Goal: Task Accomplishment & Management: Use online tool/utility

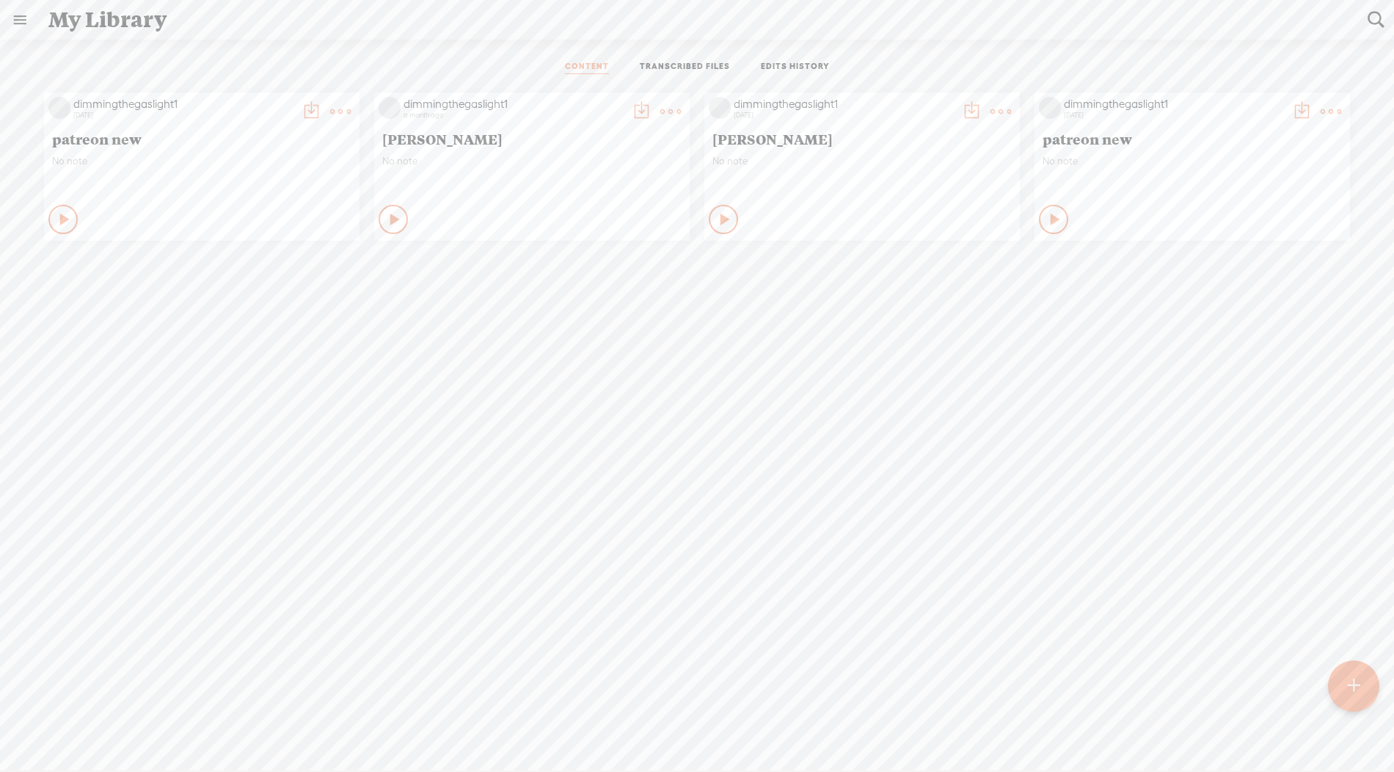
click at [1359, 688] on t at bounding box center [1353, 686] width 12 height 32
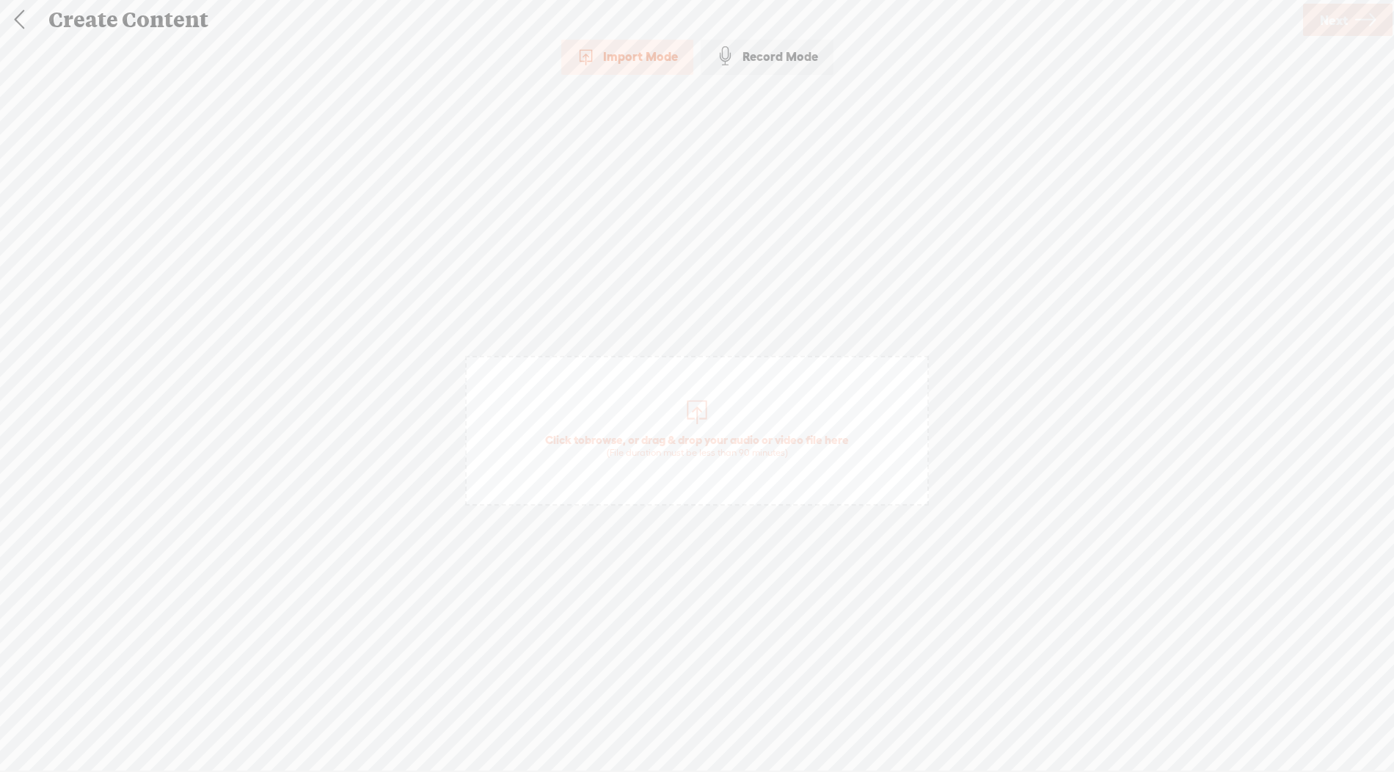
click at [713, 421] on span "Click to browse , or drag & drop your audio or video file here (File duration m…" at bounding box center [697, 431] width 464 height 150
click at [1327, 30] on span "Next" at bounding box center [1334, 19] width 28 height 37
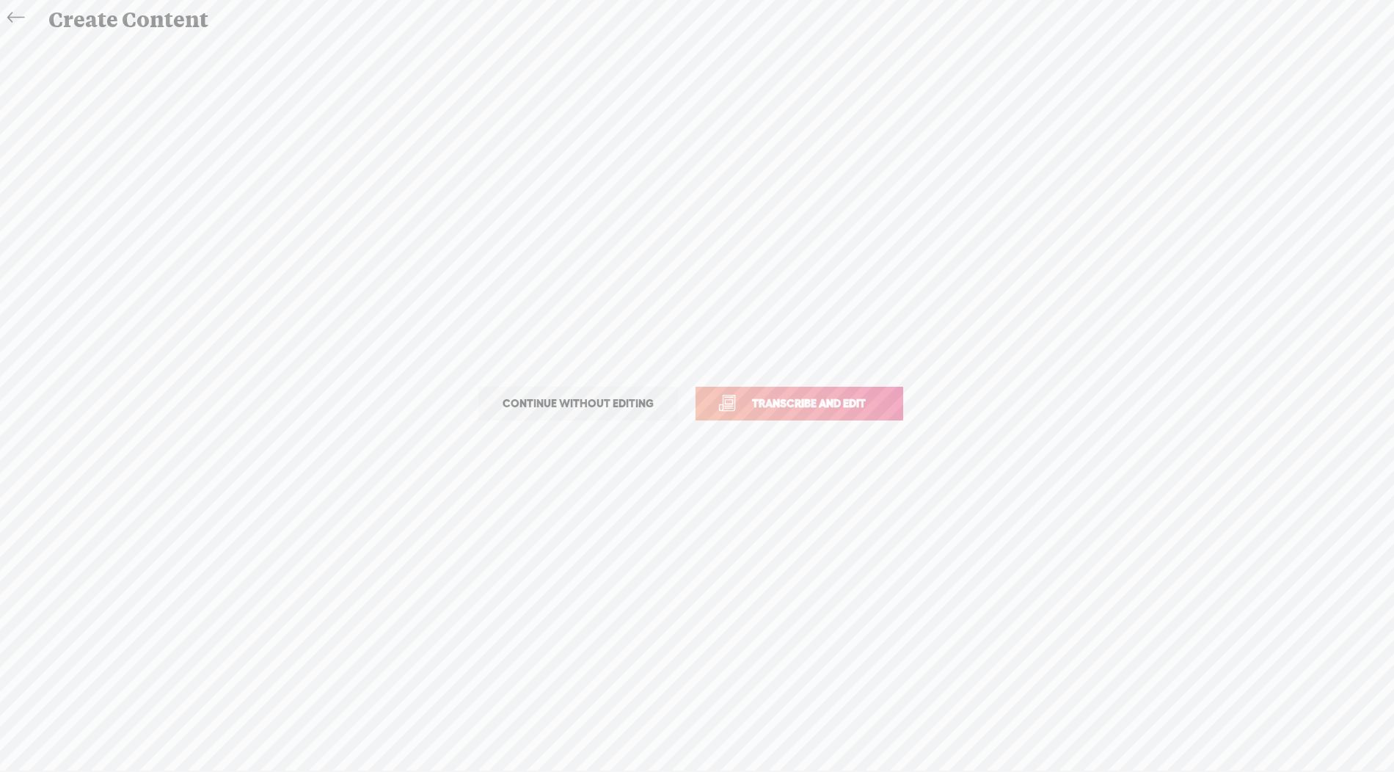
click at [831, 401] on span "Transcribe and edit" at bounding box center [809, 403] width 145 height 17
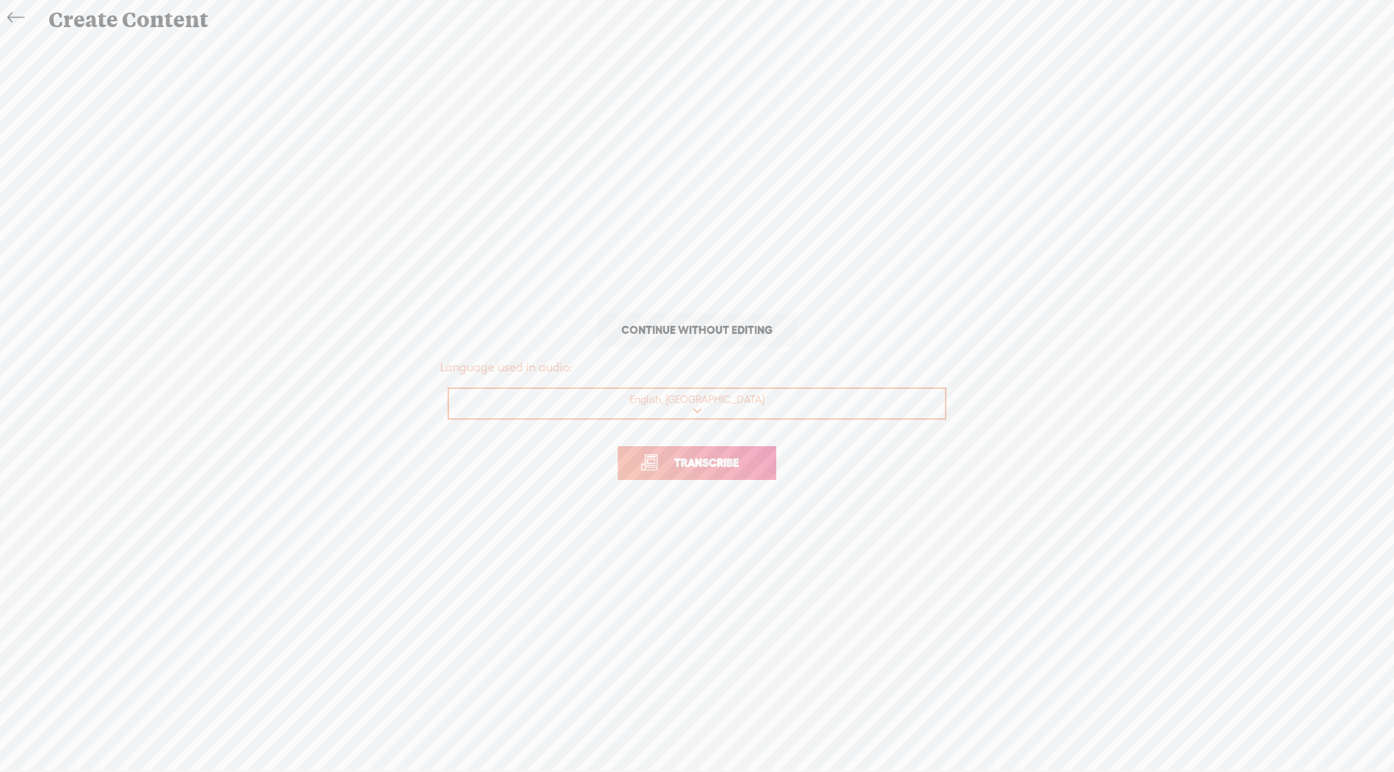
click at [761, 451] on link "Transcribe" at bounding box center [697, 463] width 158 height 34
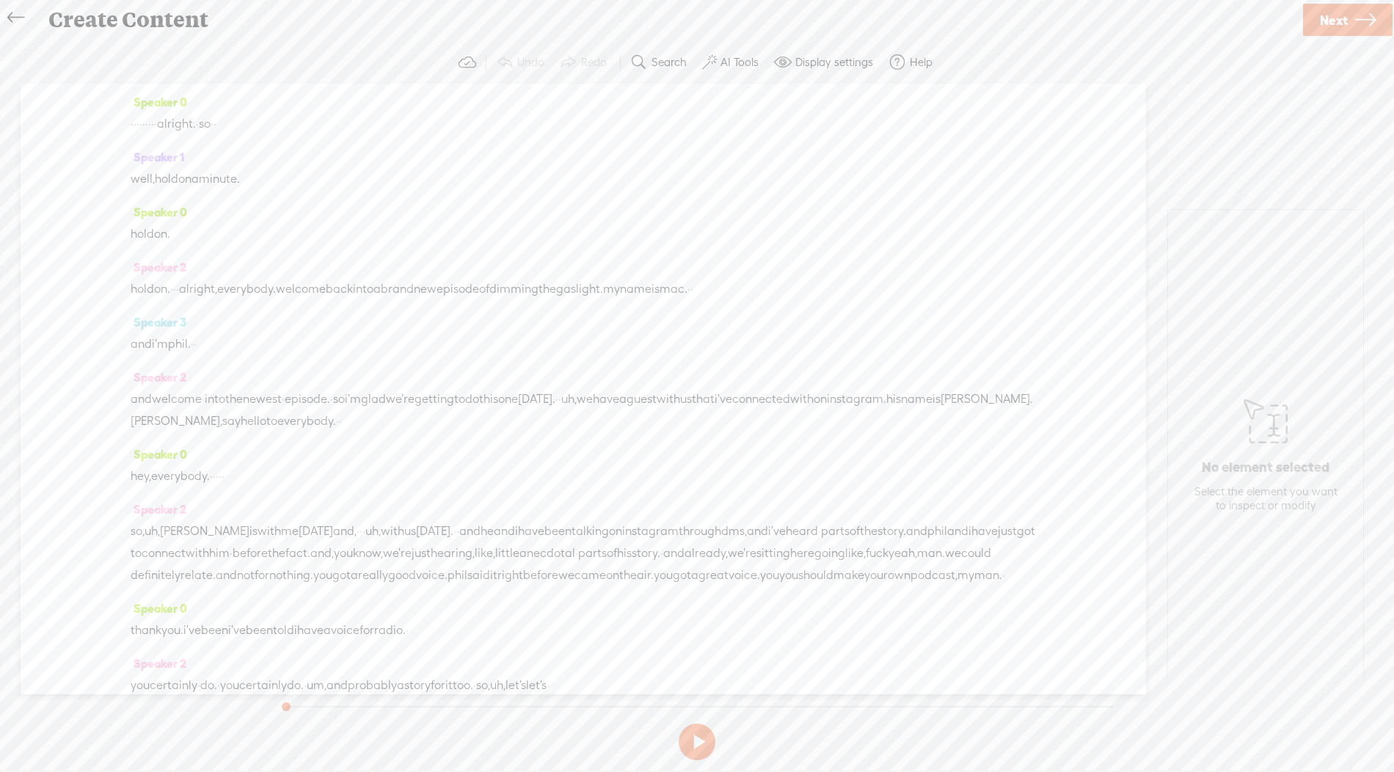
drag, startPoint x: 203, startPoint y: 287, endPoint x: 112, endPoint y: 122, distance: 188.5
click at [112, 122] on div "Speaker 0 · · · · · · · · · alright. · so · · Speaker 1 well, hold on a minute.…" at bounding box center [583, 389] width 1125 height 610
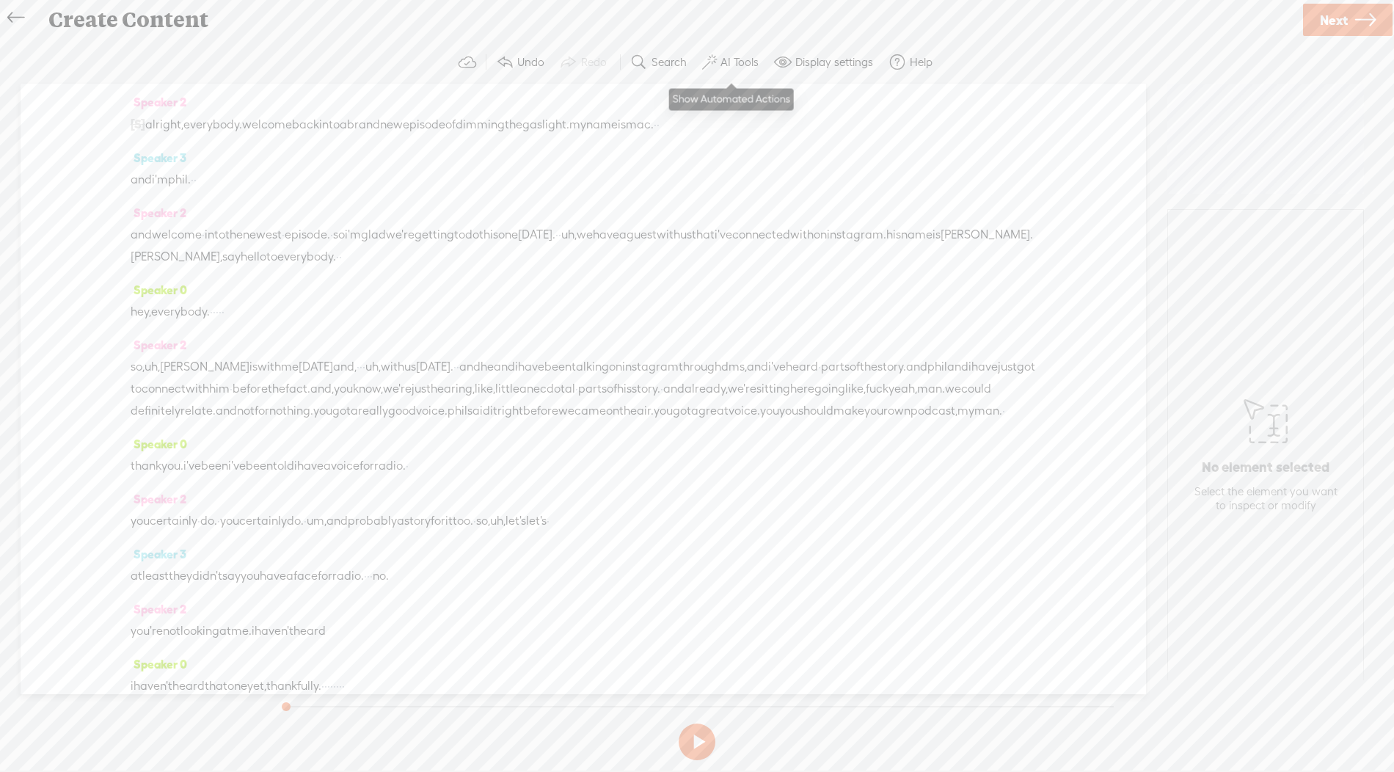
click at [734, 62] on label "AI Tools" at bounding box center [739, 62] width 38 height 15
click at [717, 388] on span at bounding box center [722, 389] width 26 height 10
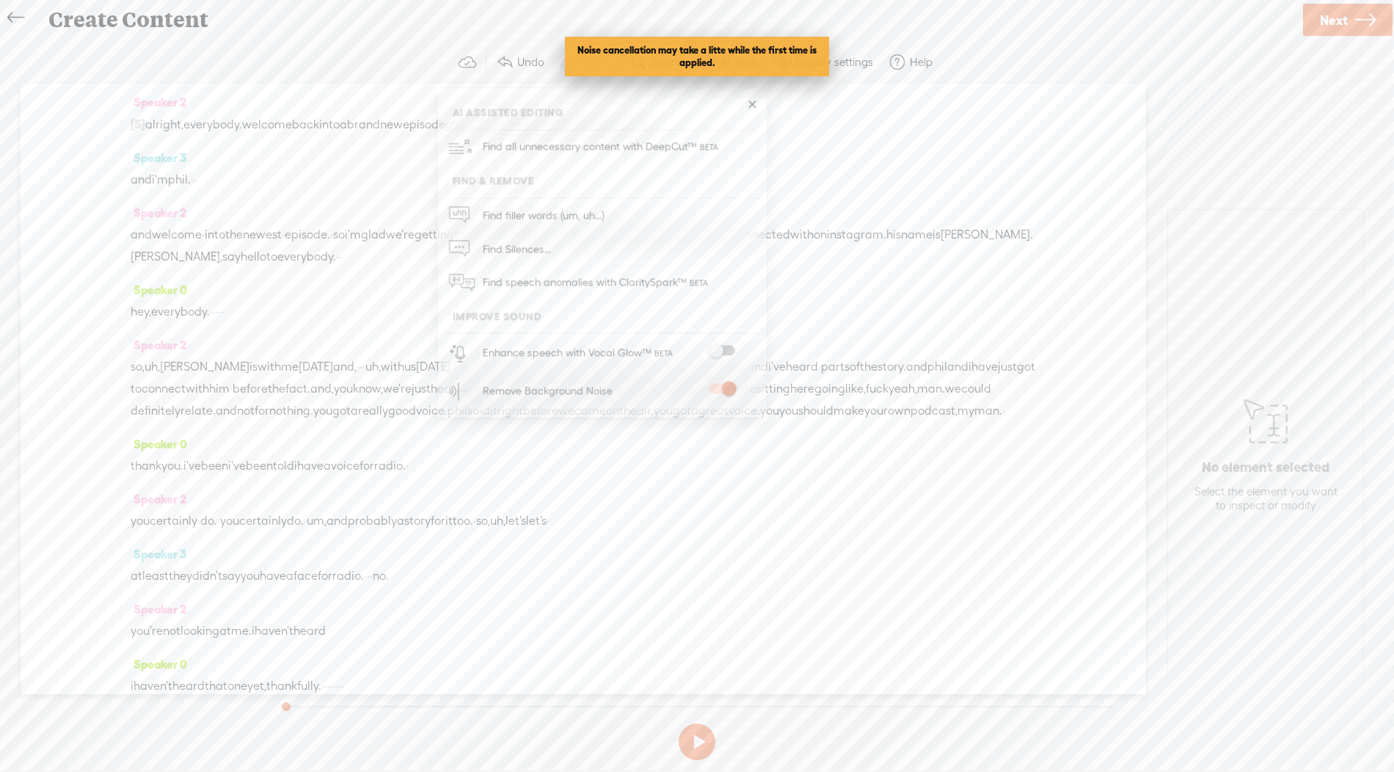
click at [717, 348] on span at bounding box center [722, 351] width 26 height 10
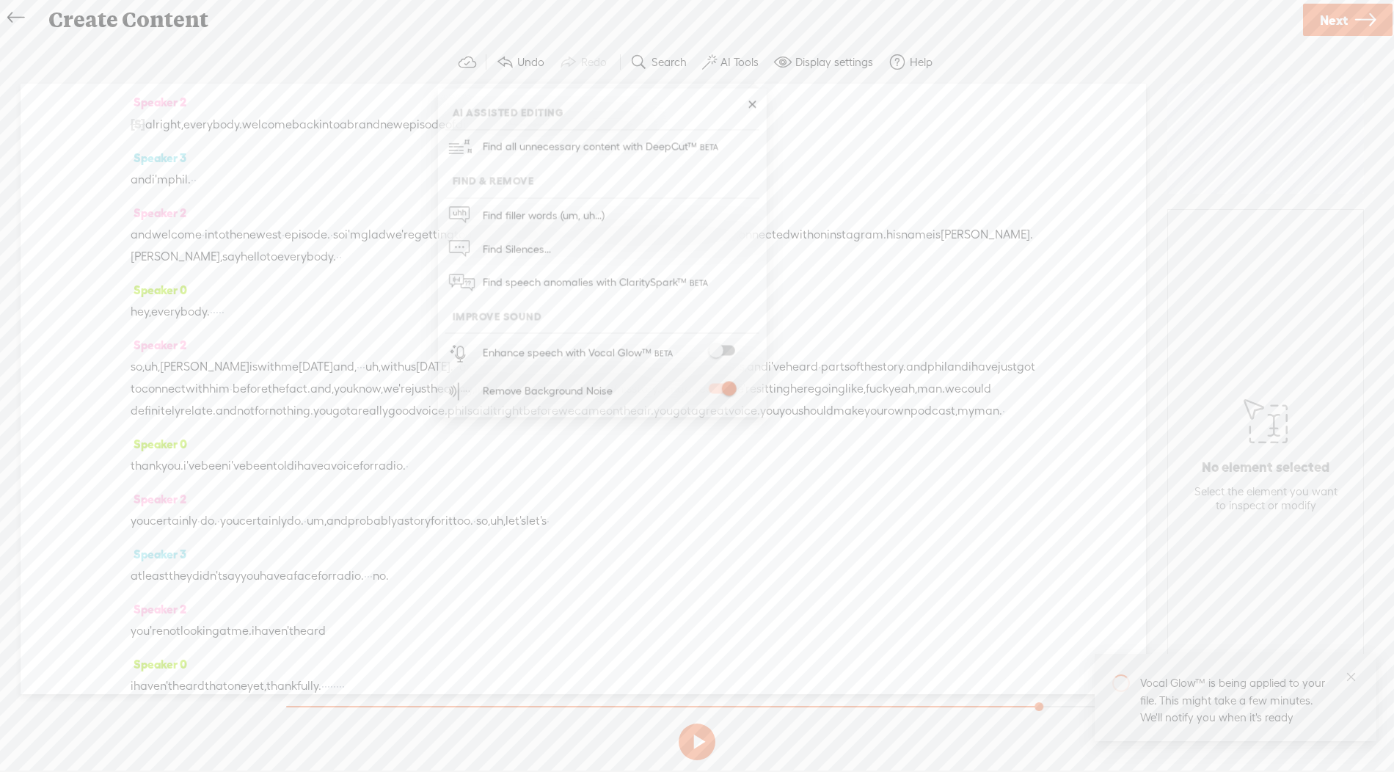
drag, startPoint x: 284, startPoint y: 704, endPoint x: 1040, endPoint y: 698, distance: 756.4
click at [1040, 698] on div at bounding box center [1040, 708] width 34 height 34
click at [695, 732] on button at bounding box center [697, 741] width 37 height 37
click at [994, 699] on div at bounding box center [698, 699] width 781 height 1
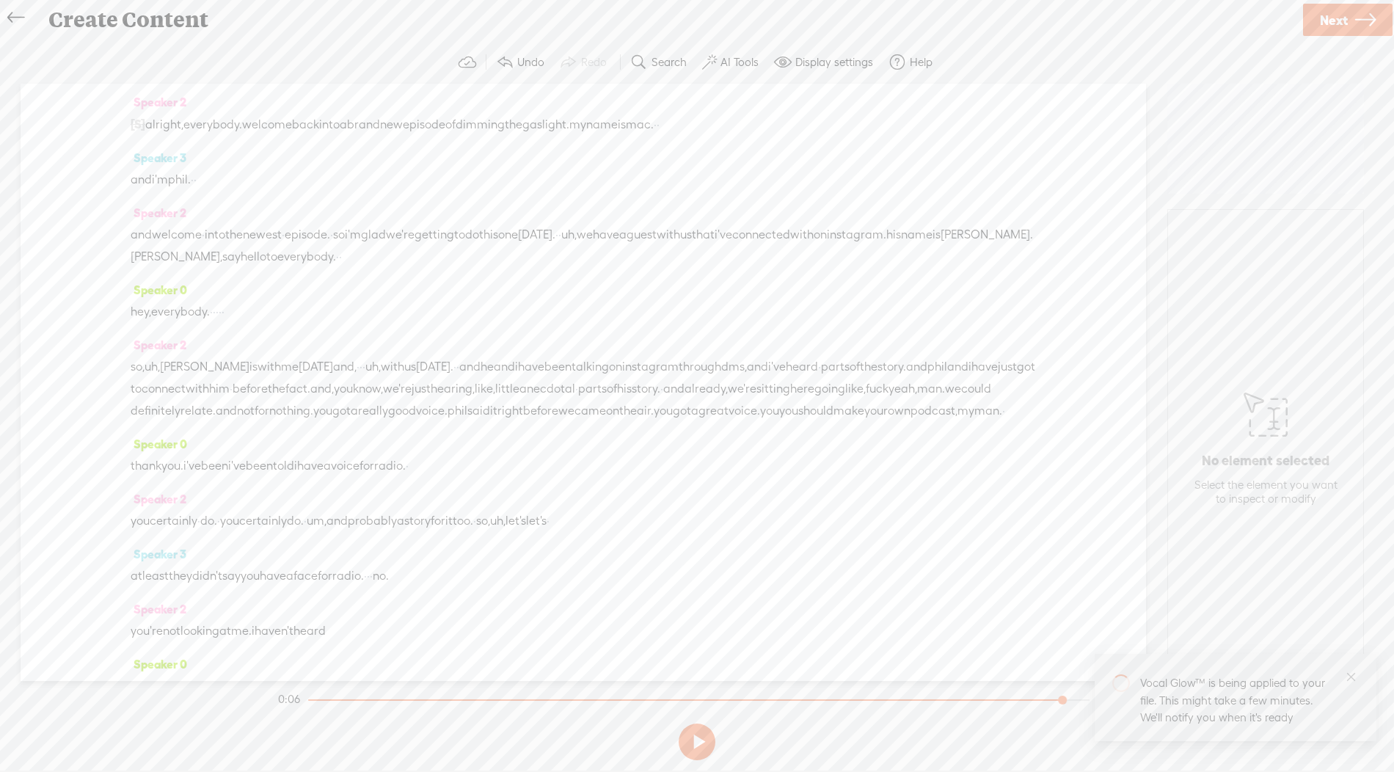
drag, startPoint x: 994, startPoint y: 698, endPoint x: 1062, endPoint y: 698, distance: 68.2
click at [1062, 698] on div at bounding box center [1064, 701] width 34 height 34
click at [680, 725] on section at bounding box center [697, 741] width 844 height 48
click at [697, 742] on button at bounding box center [697, 741] width 37 height 37
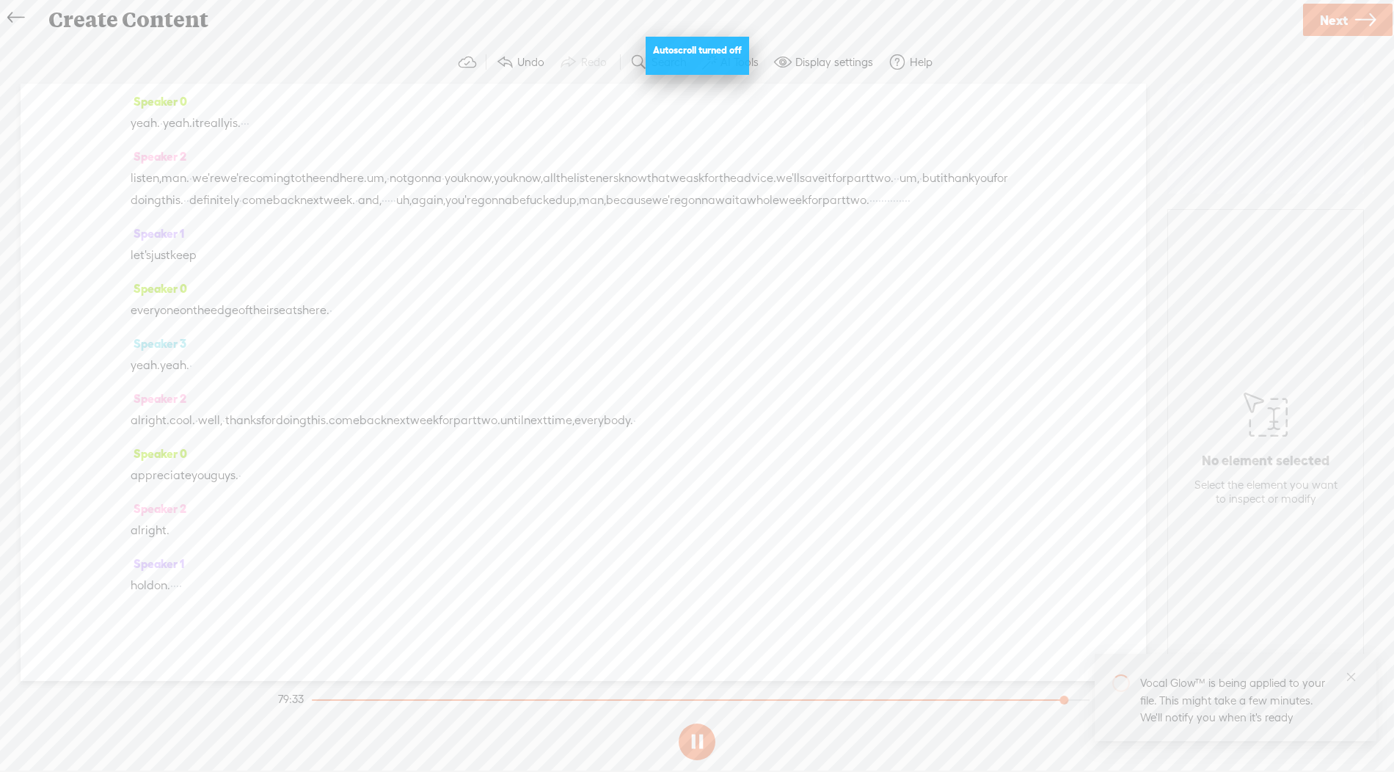
scroll to position [30395, 0]
click at [689, 737] on button at bounding box center [697, 741] width 37 height 37
click at [1350, 683] on link "Close" at bounding box center [1351, 676] width 16 height 16
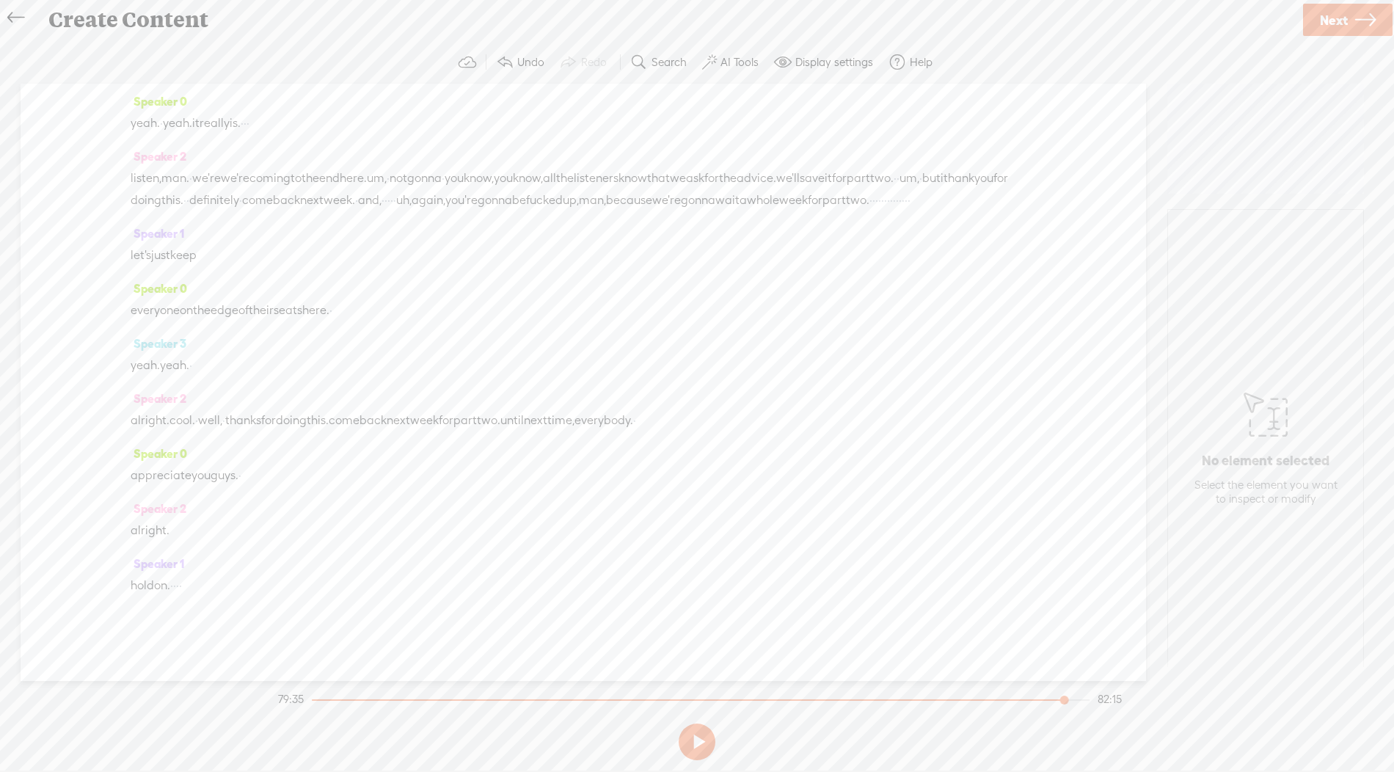
click at [11, 15] on icon at bounding box center [15, 17] width 17 height 33
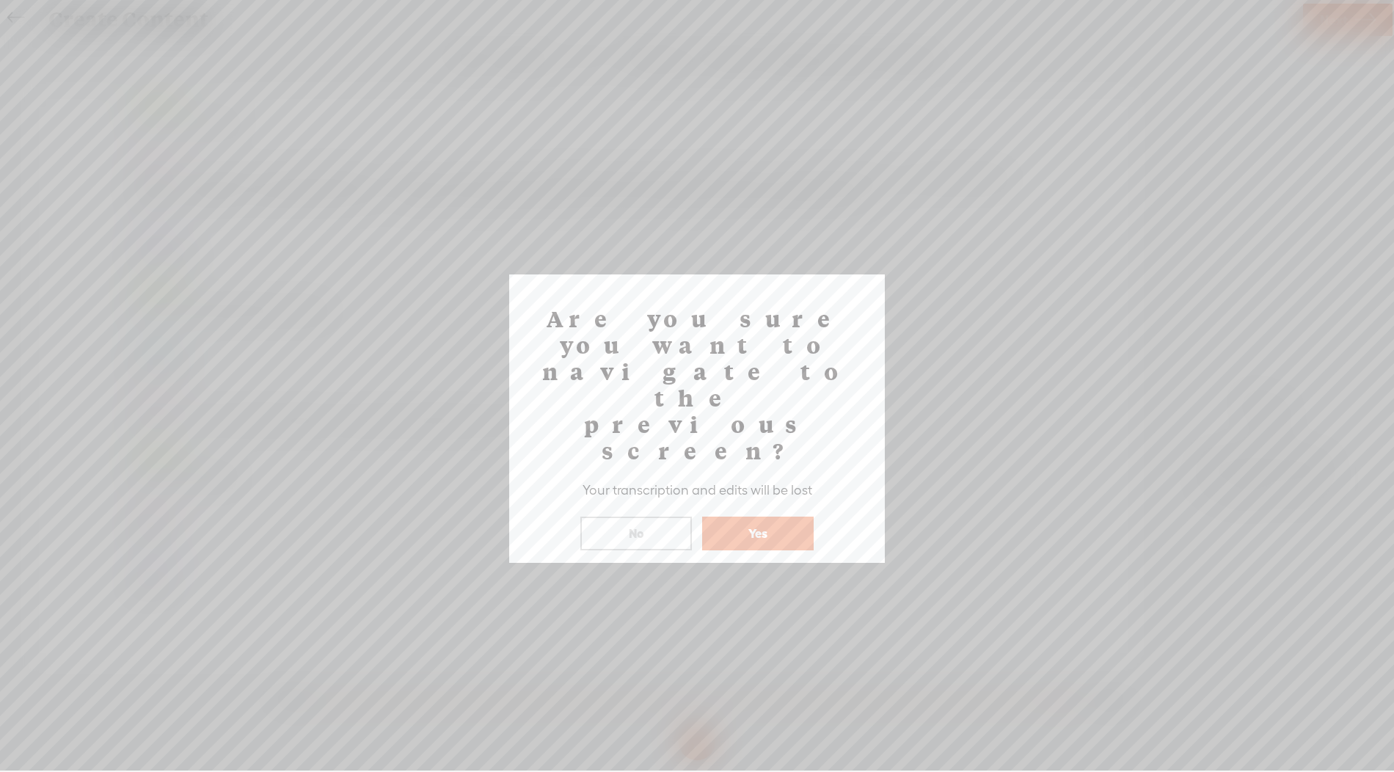
click at [730, 516] on button "Yes" at bounding box center [758, 533] width 112 height 34
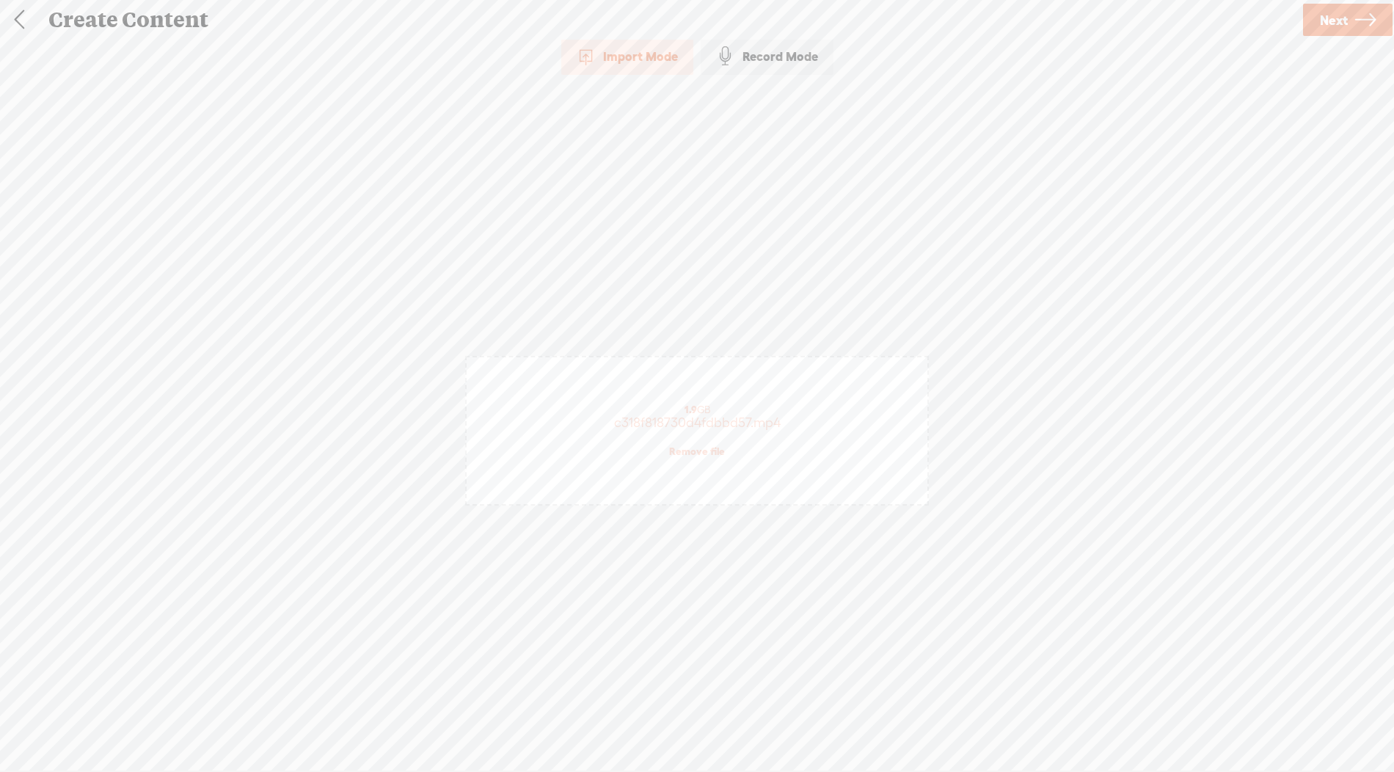
click at [16, 18] on link at bounding box center [19, 20] width 37 height 38
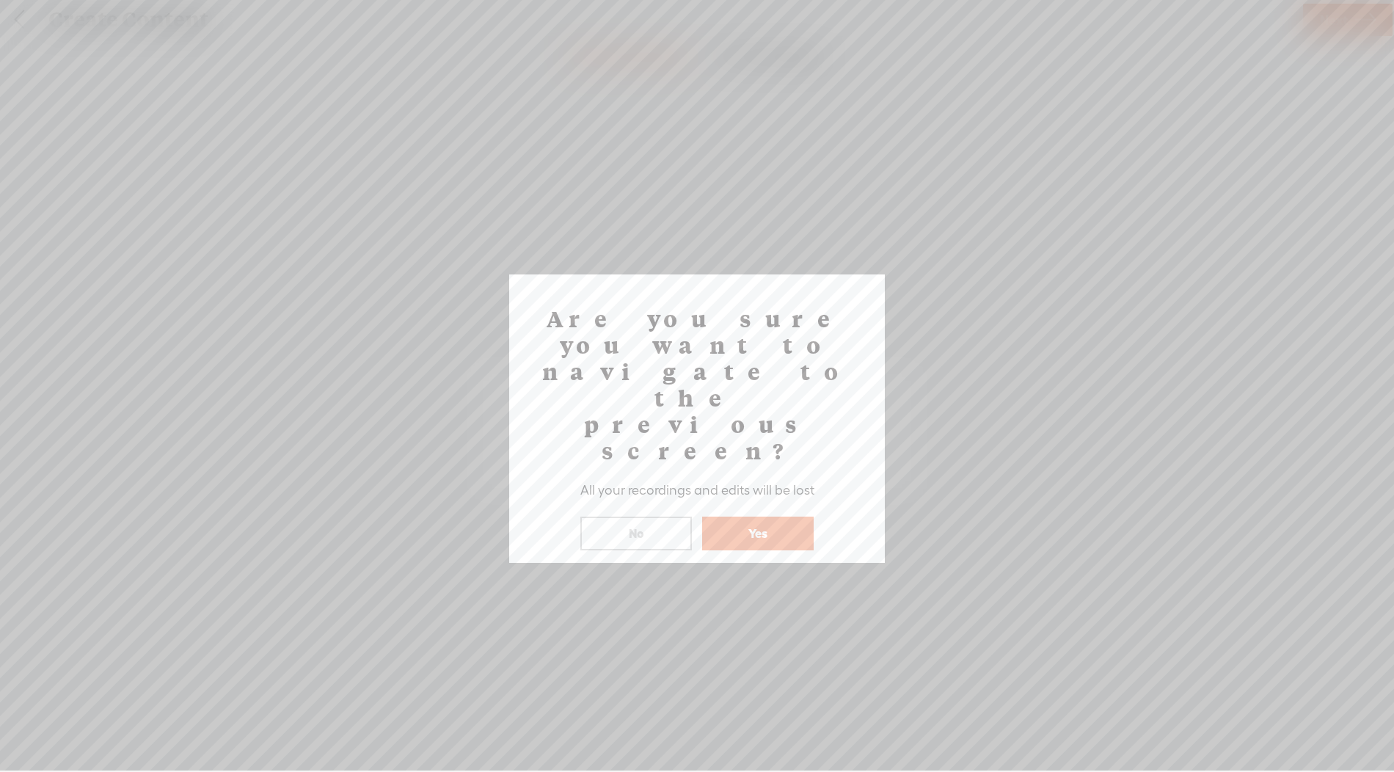
click at [786, 516] on button "Yes" at bounding box center [758, 533] width 112 height 34
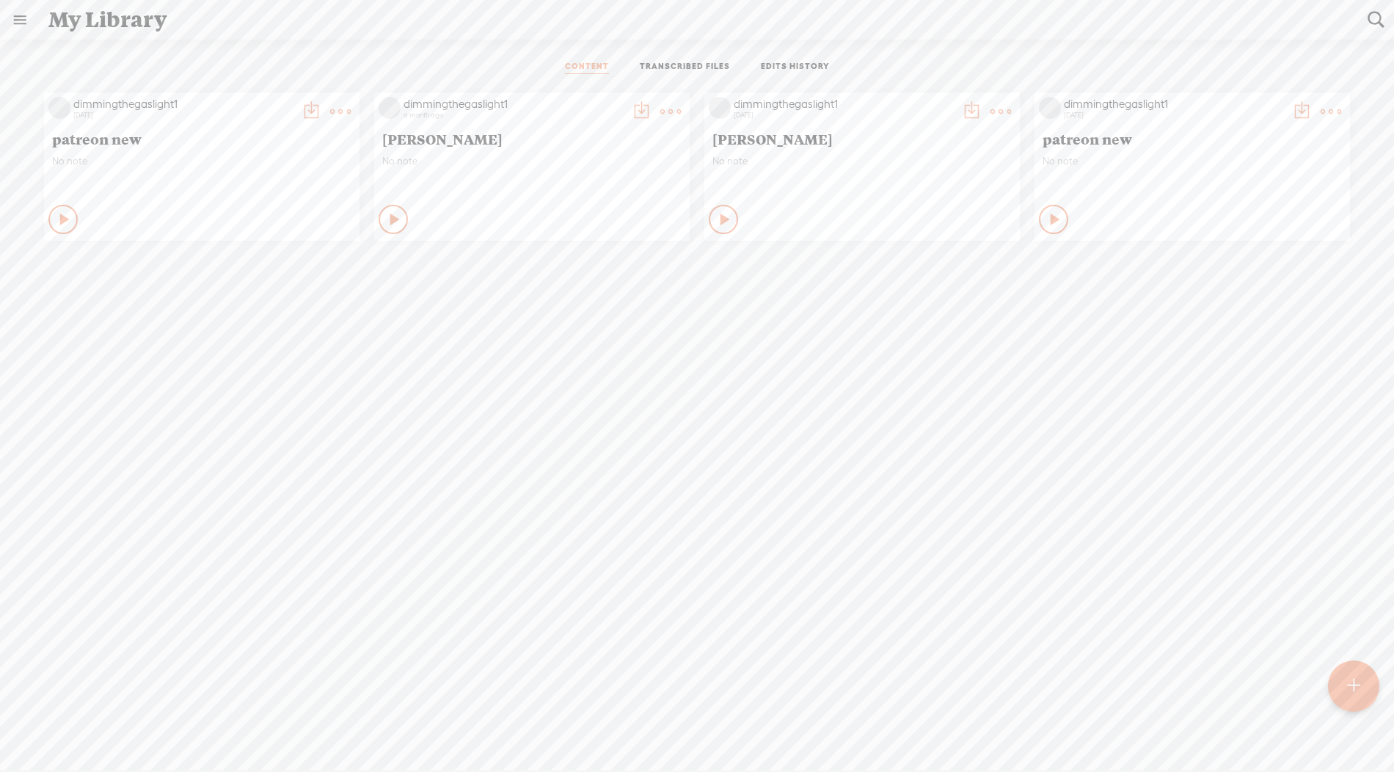
click at [1366, 692] on div at bounding box center [1353, 685] width 51 height 51
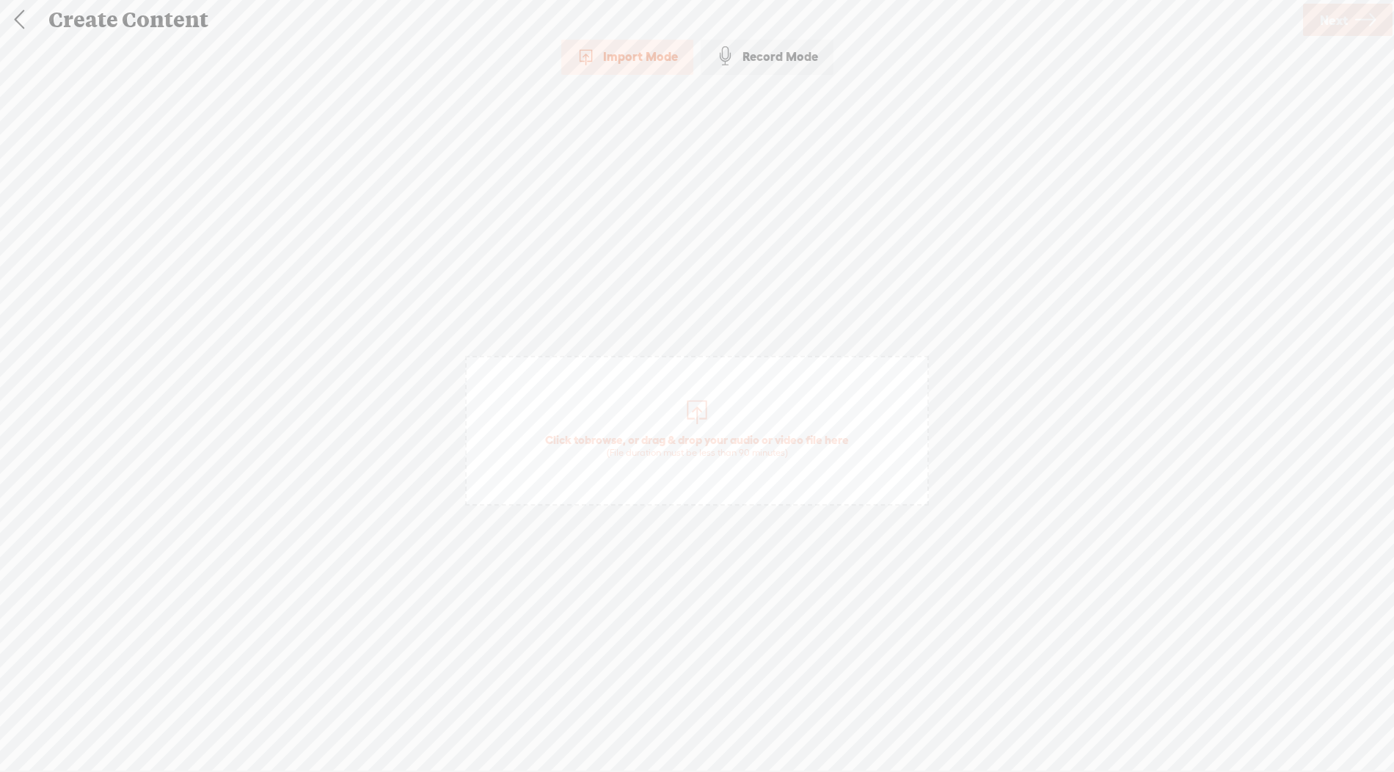
click at [676, 440] on span "Click to browse , or drag & drop your audio or video file here (File duration m…" at bounding box center [697, 446] width 318 height 42
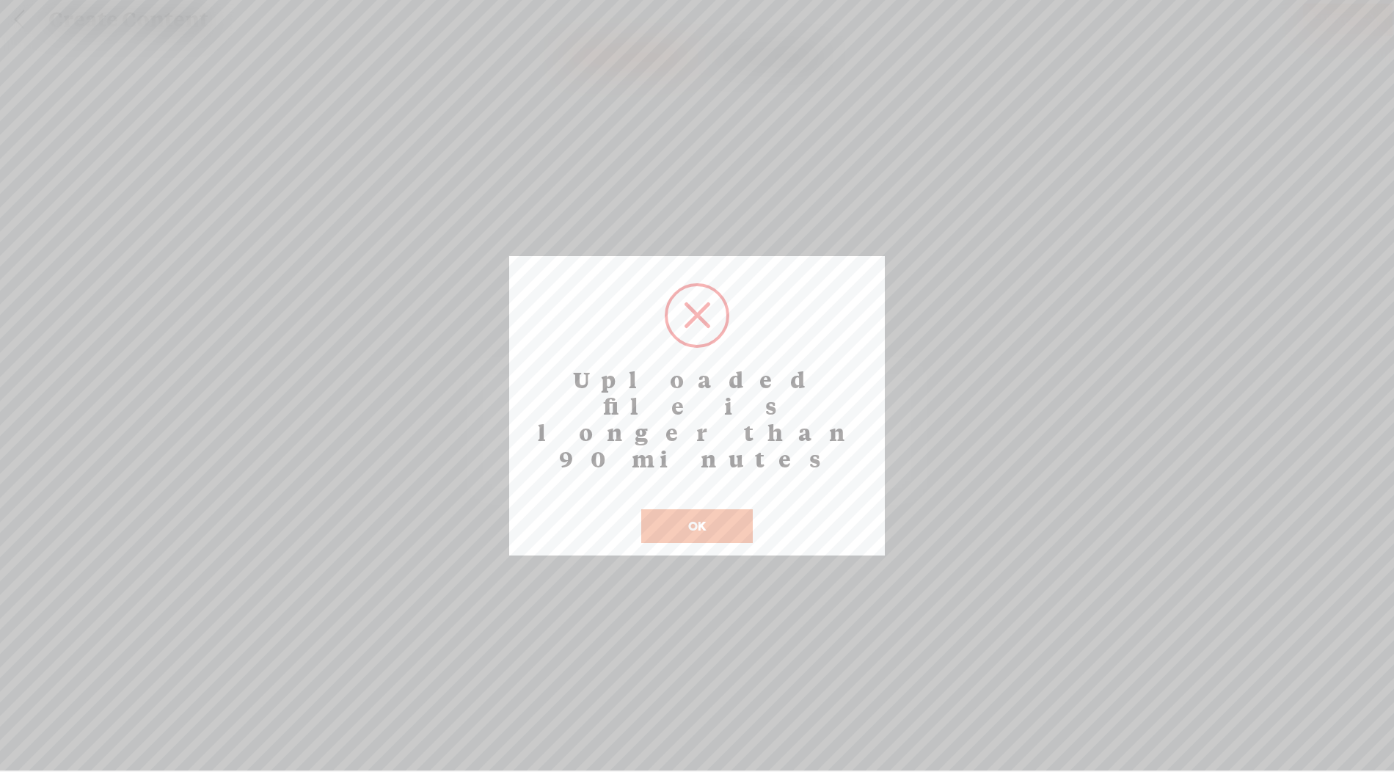
click at [696, 509] on button "OK" at bounding box center [697, 526] width 112 height 34
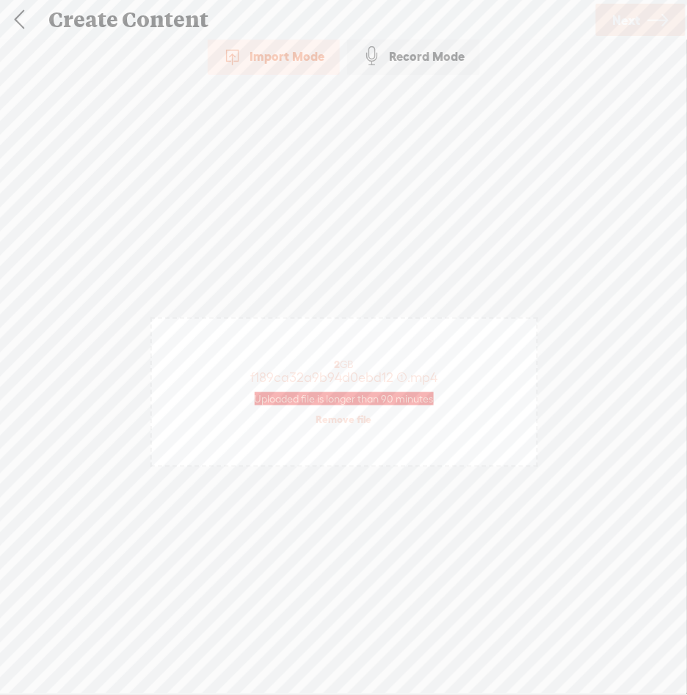
click at [18, 21] on link at bounding box center [19, 20] width 37 height 38
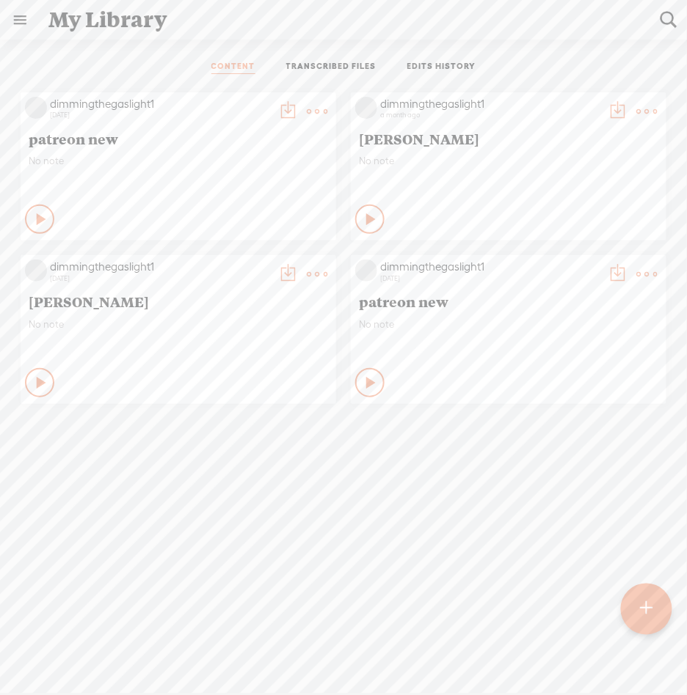
click at [647, 606] on t at bounding box center [646, 609] width 12 height 32
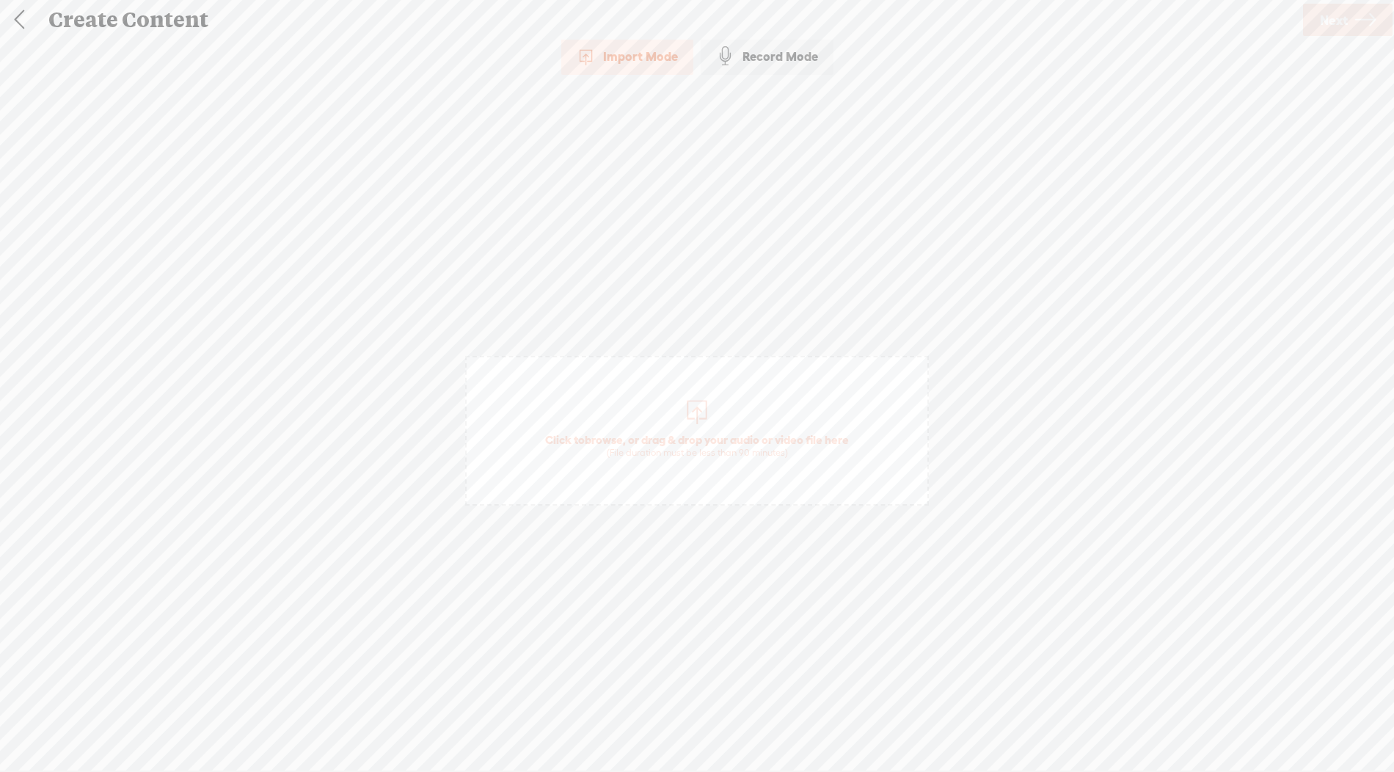
click at [688, 421] on div at bounding box center [696, 409] width 29 height 29
click at [1351, 23] on link "Next" at bounding box center [1348, 20] width 90 height 32
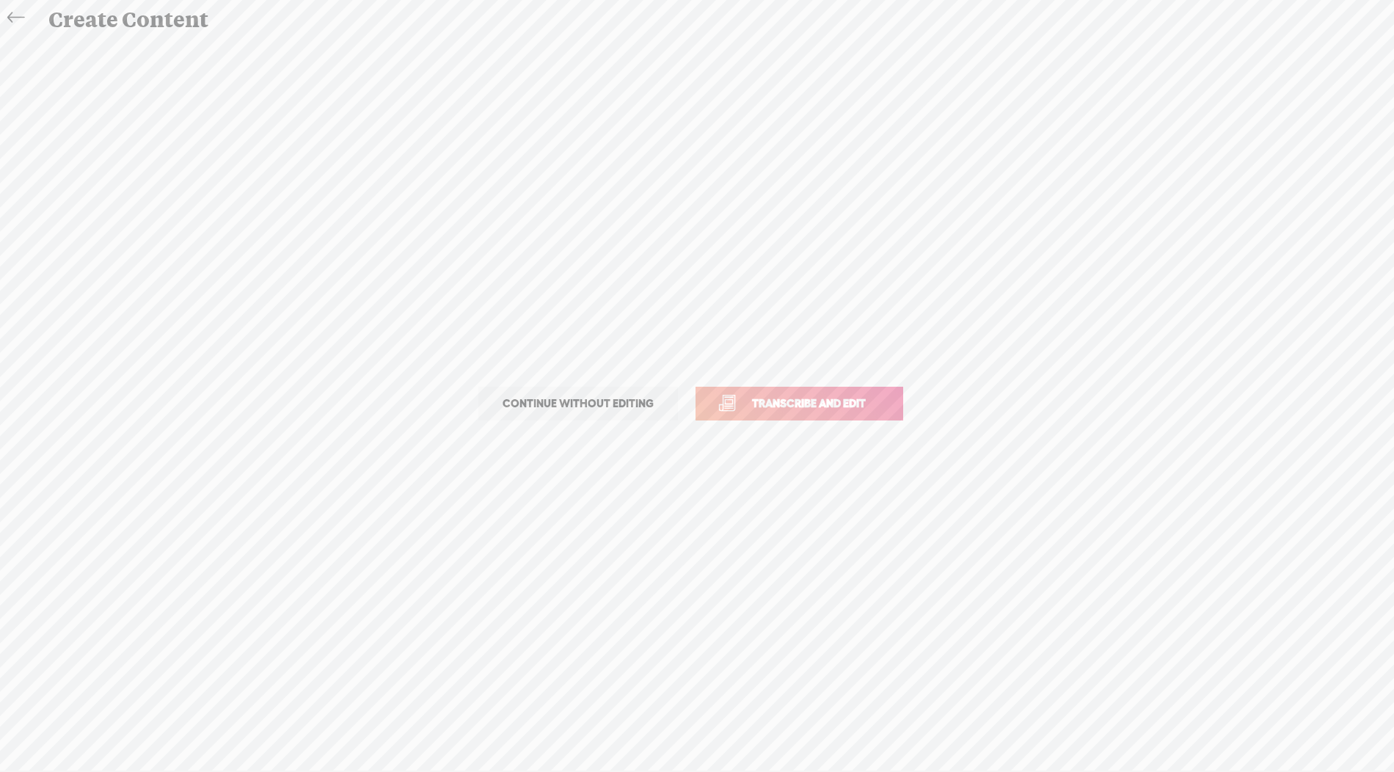
click at [851, 396] on span "Transcribe and edit" at bounding box center [809, 403] width 145 height 17
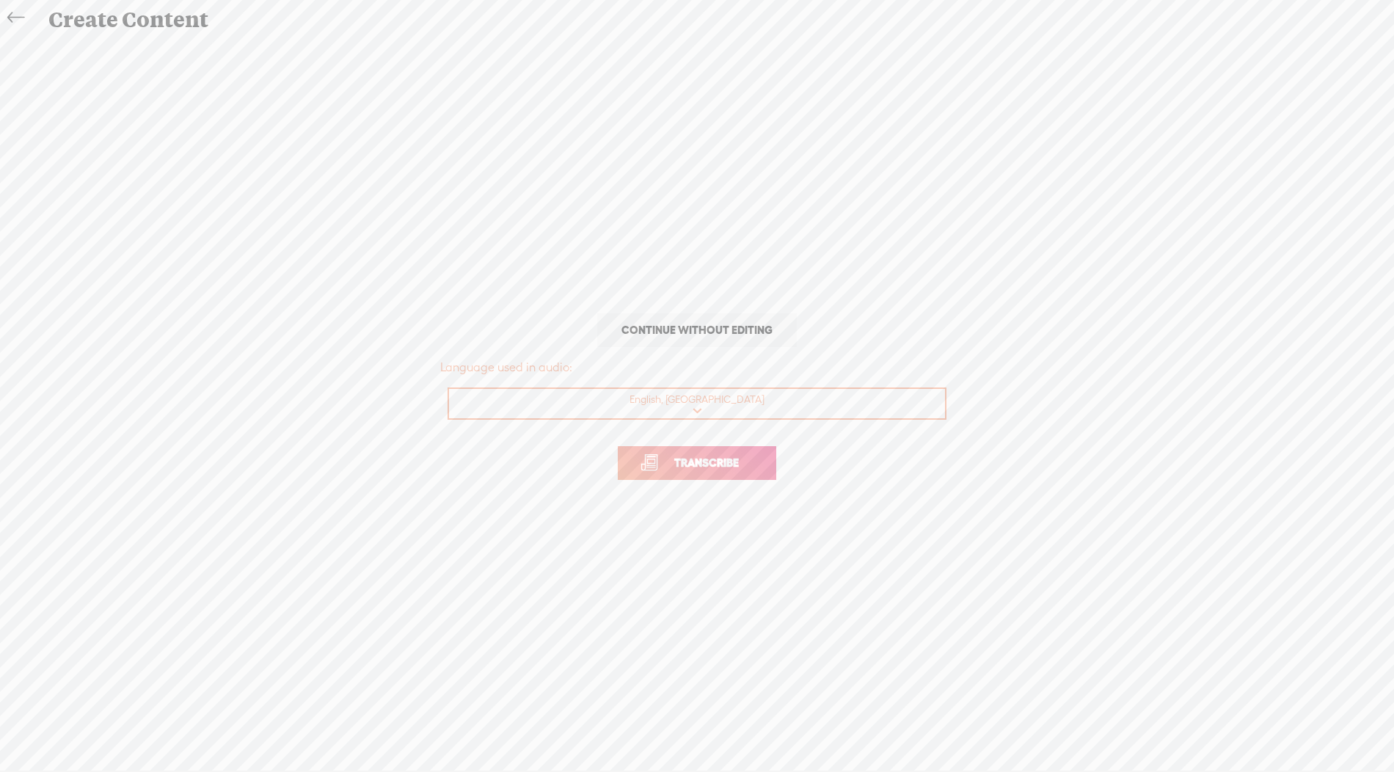
click at [709, 466] on span "Transcribe" at bounding box center [706, 462] width 95 height 17
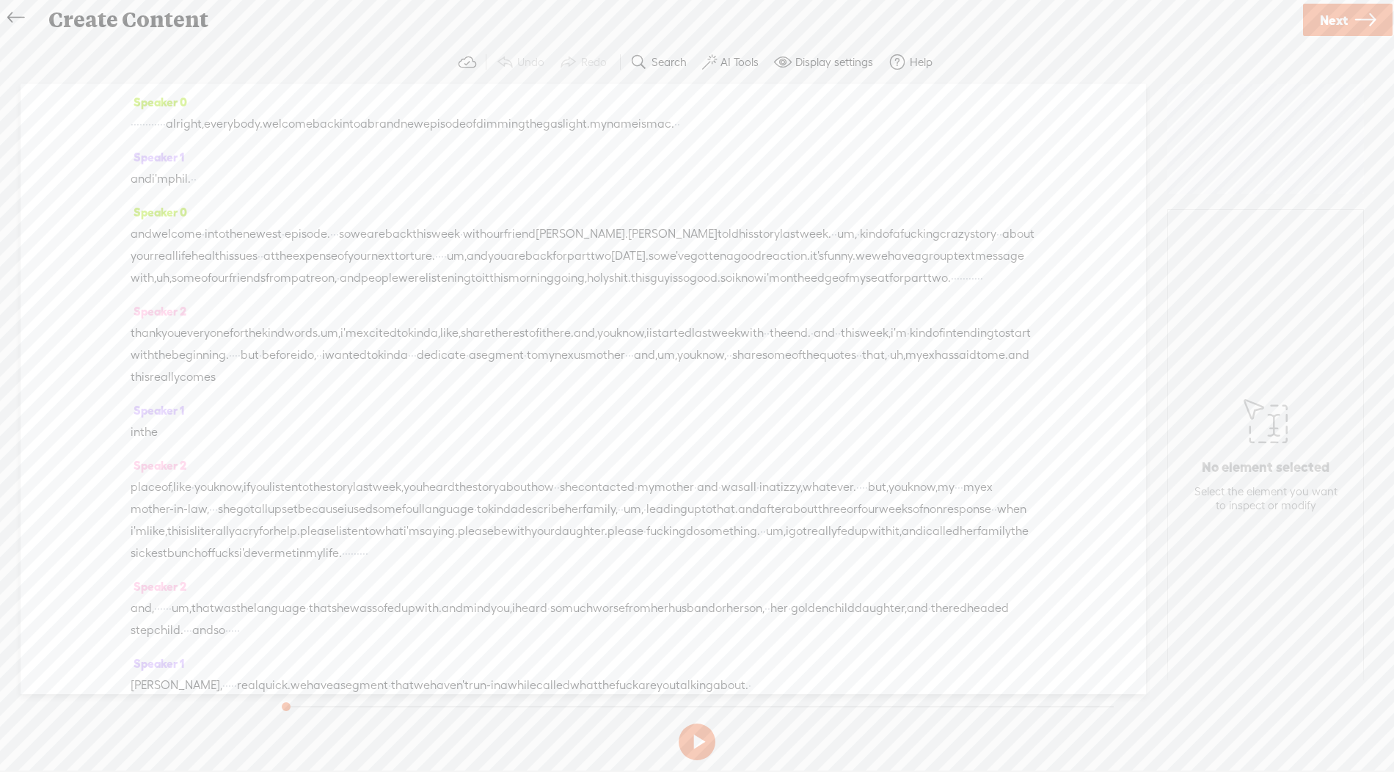
click at [204, 134] on span "alright," at bounding box center [185, 124] width 38 height 22
click at [166, 120] on span "·" at bounding box center [164, 124] width 3 height 22
drag, startPoint x: 227, startPoint y: 120, endPoint x: 88, endPoint y: 114, distance: 139.5
click at [88, 114] on div "Speaker 0 · · · · · · · · · · · · alright, everybody. welcome back into a brand…" at bounding box center [583, 389] width 1125 height 610
click at [696, 739] on button at bounding box center [697, 741] width 37 height 37
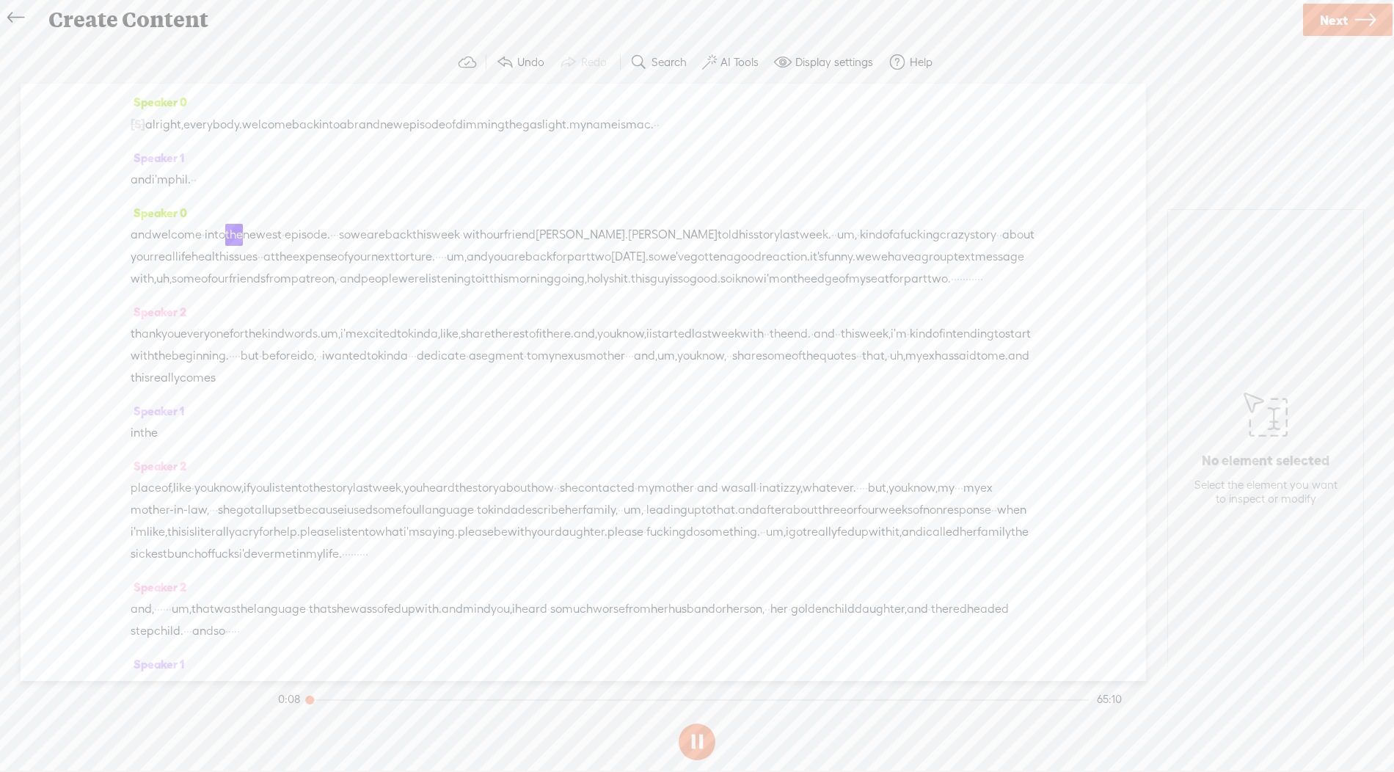
click at [696, 739] on button at bounding box center [697, 741] width 37 height 37
click at [717, 56] on button "AI Tools" at bounding box center [732, 62] width 72 height 29
click at [723, 384] on span at bounding box center [722, 389] width 26 height 10
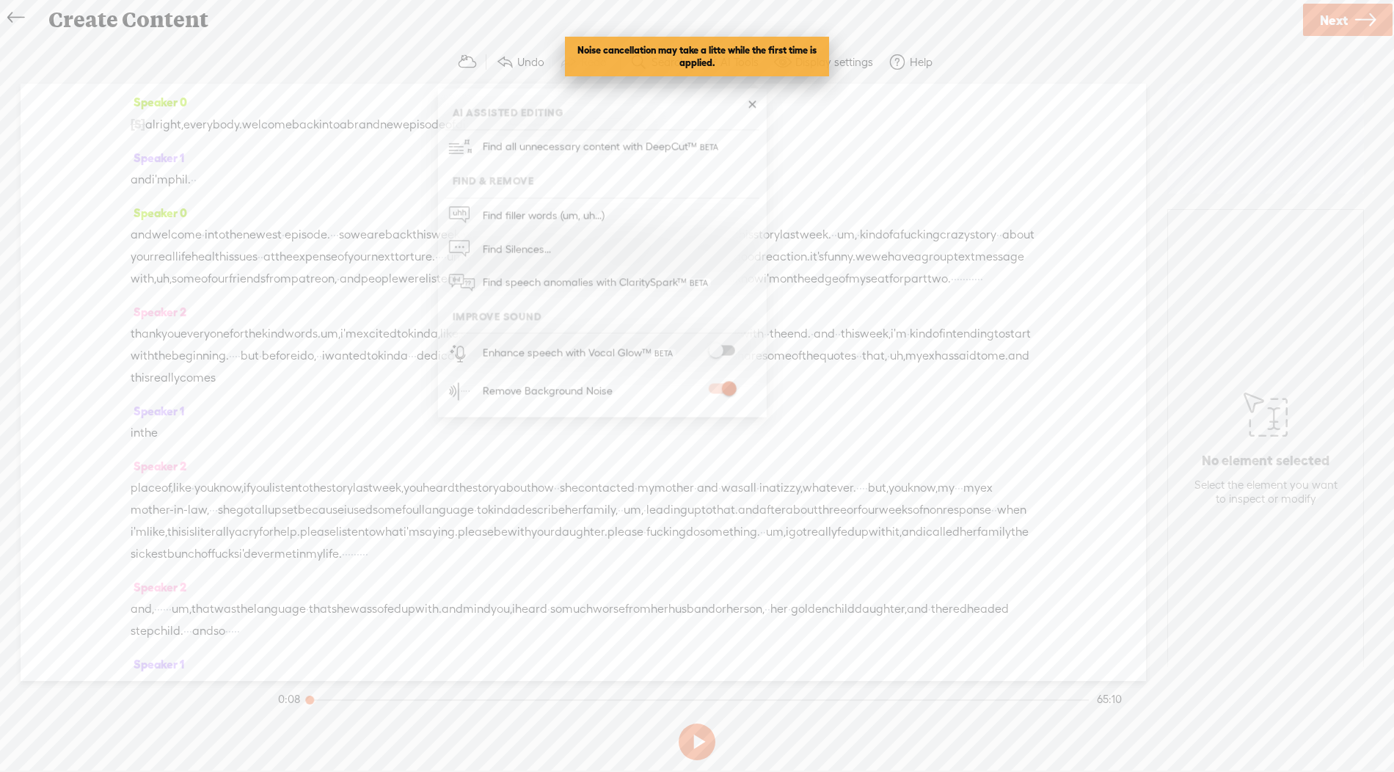
click at [724, 348] on span at bounding box center [722, 351] width 26 height 10
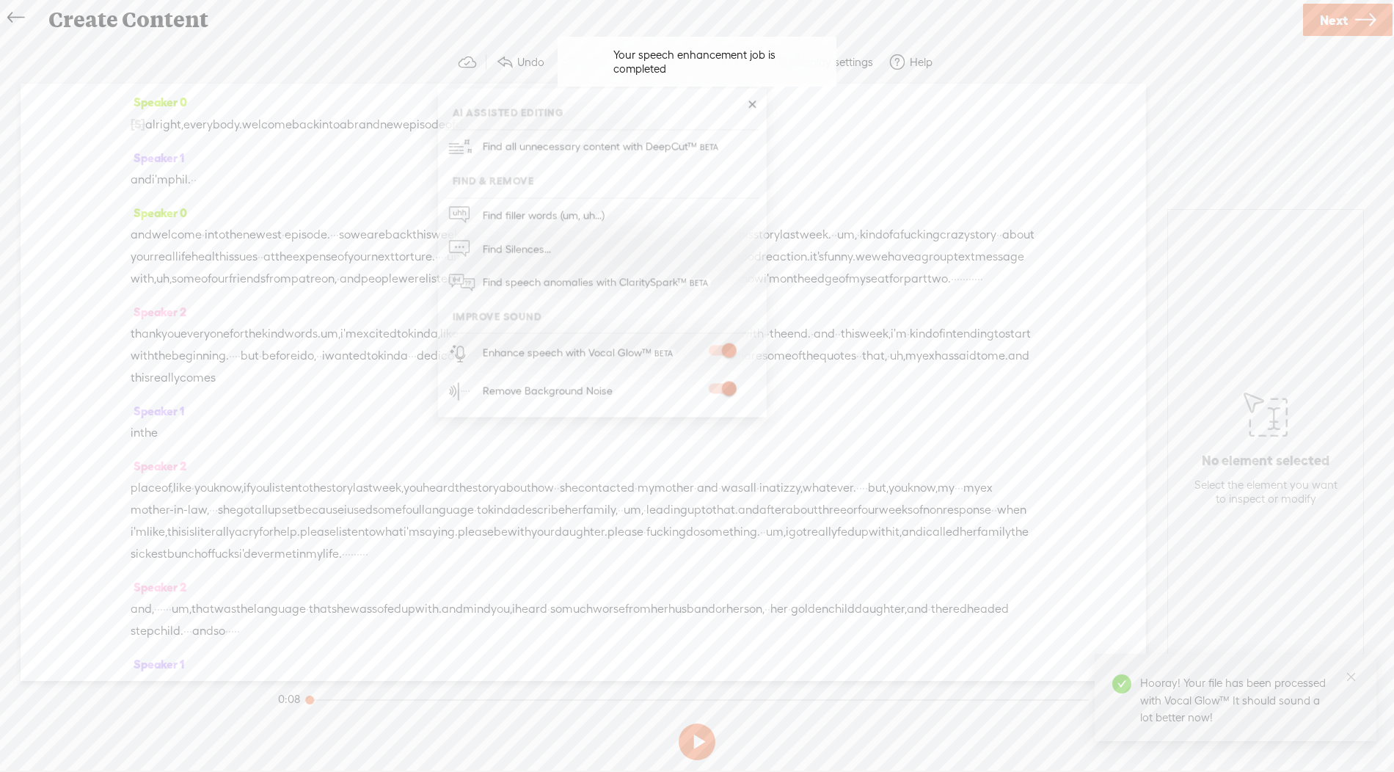
click at [344, 521] on span "because" at bounding box center [321, 510] width 46 height 22
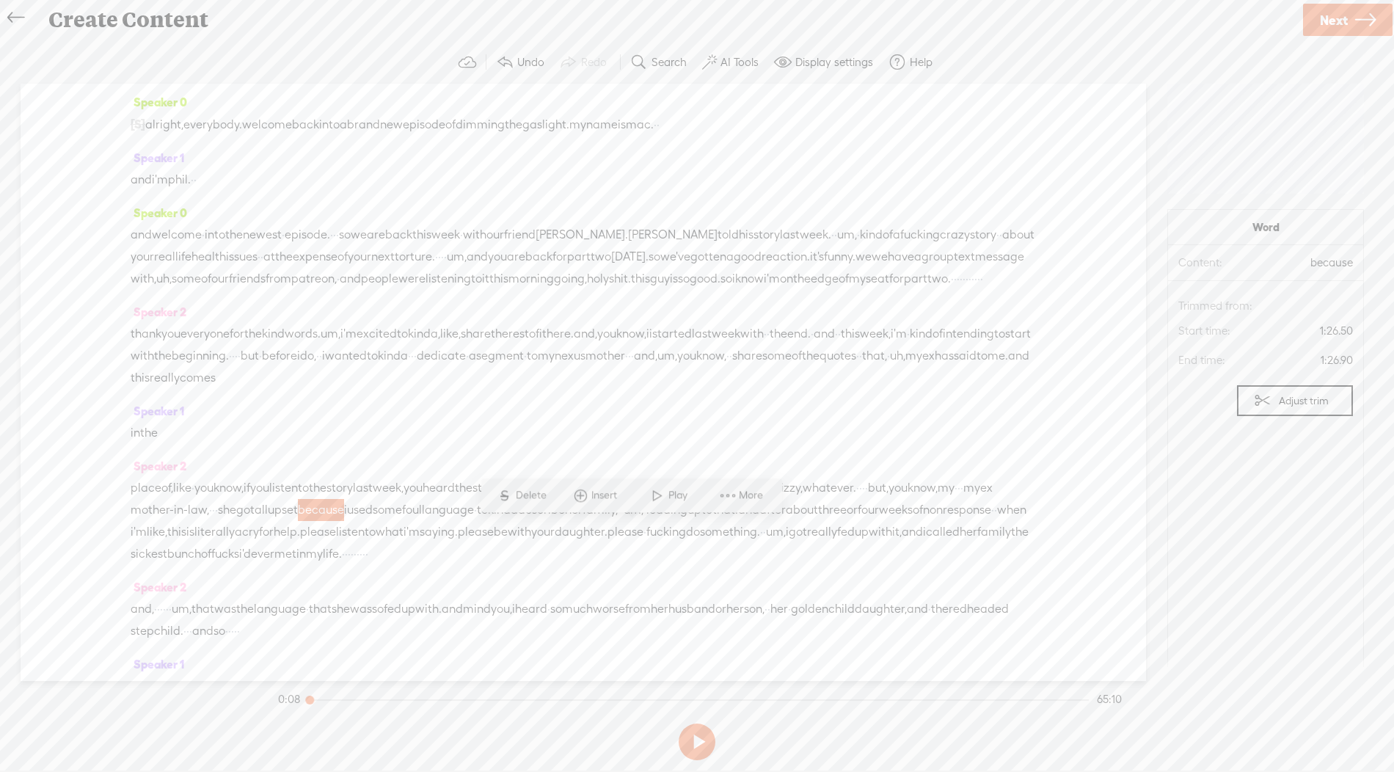
click at [668, 67] on label "Search" at bounding box center [668, 62] width 35 height 15
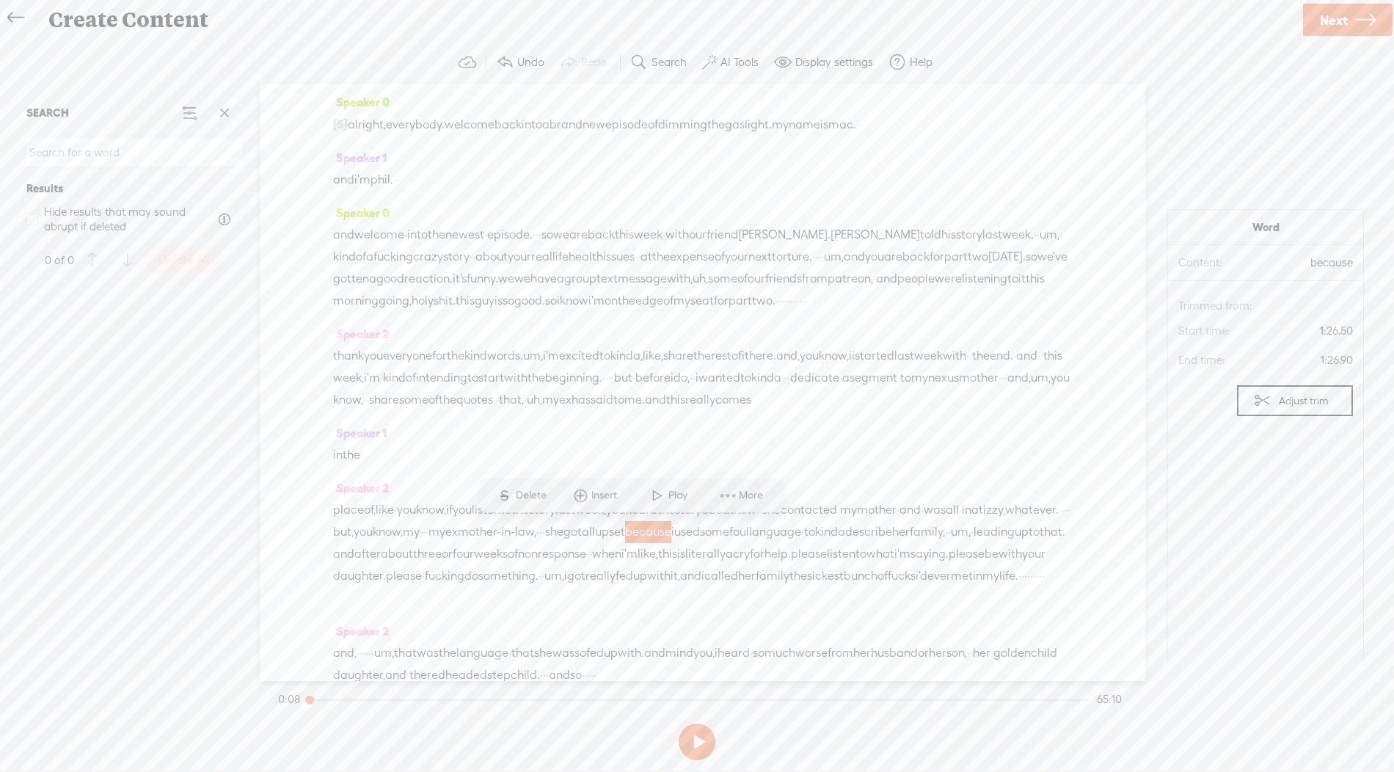
click at [221, 145] on input at bounding box center [134, 153] width 216 height 29
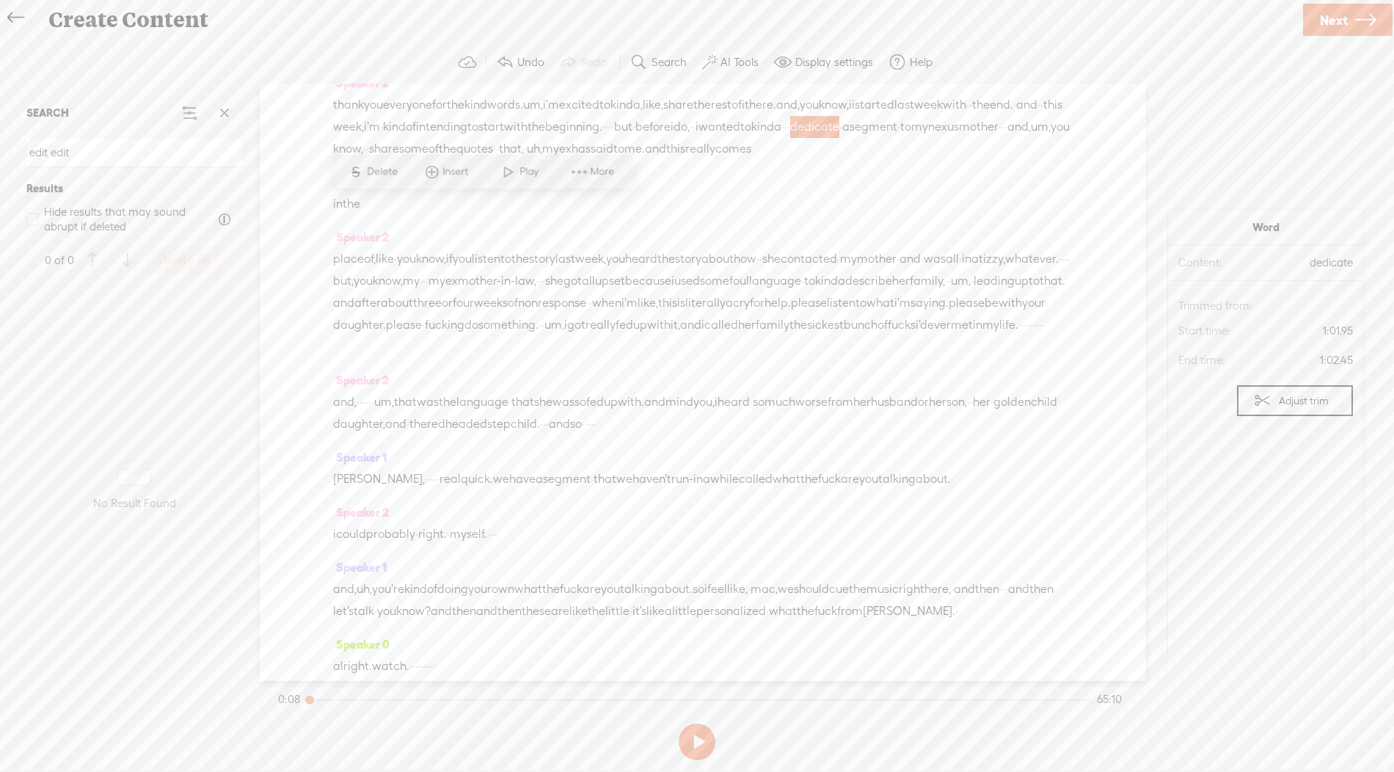
scroll to position [260, 0]
type input "edit"
click at [229, 105] on span at bounding box center [224, 113] width 22 height 22
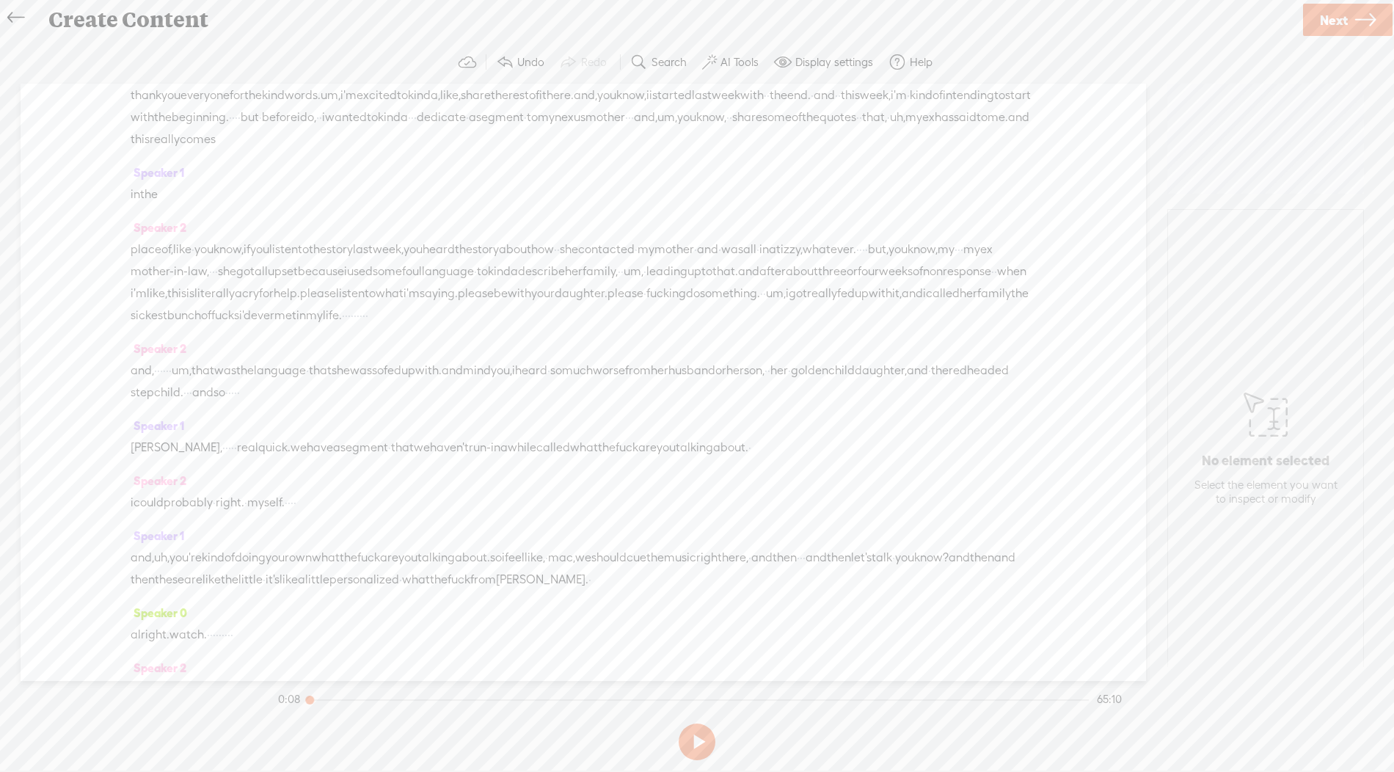
click at [1343, 9] on span "Next" at bounding box center [1334, 19] width 28 height 37
click at [522, 390] on input "text" at bounding box center [699, 380] width 503 height 29
type input "eddie part 1"
click at [1372, 24] on icon at bounding box center [1371, 19] width 13 height 37
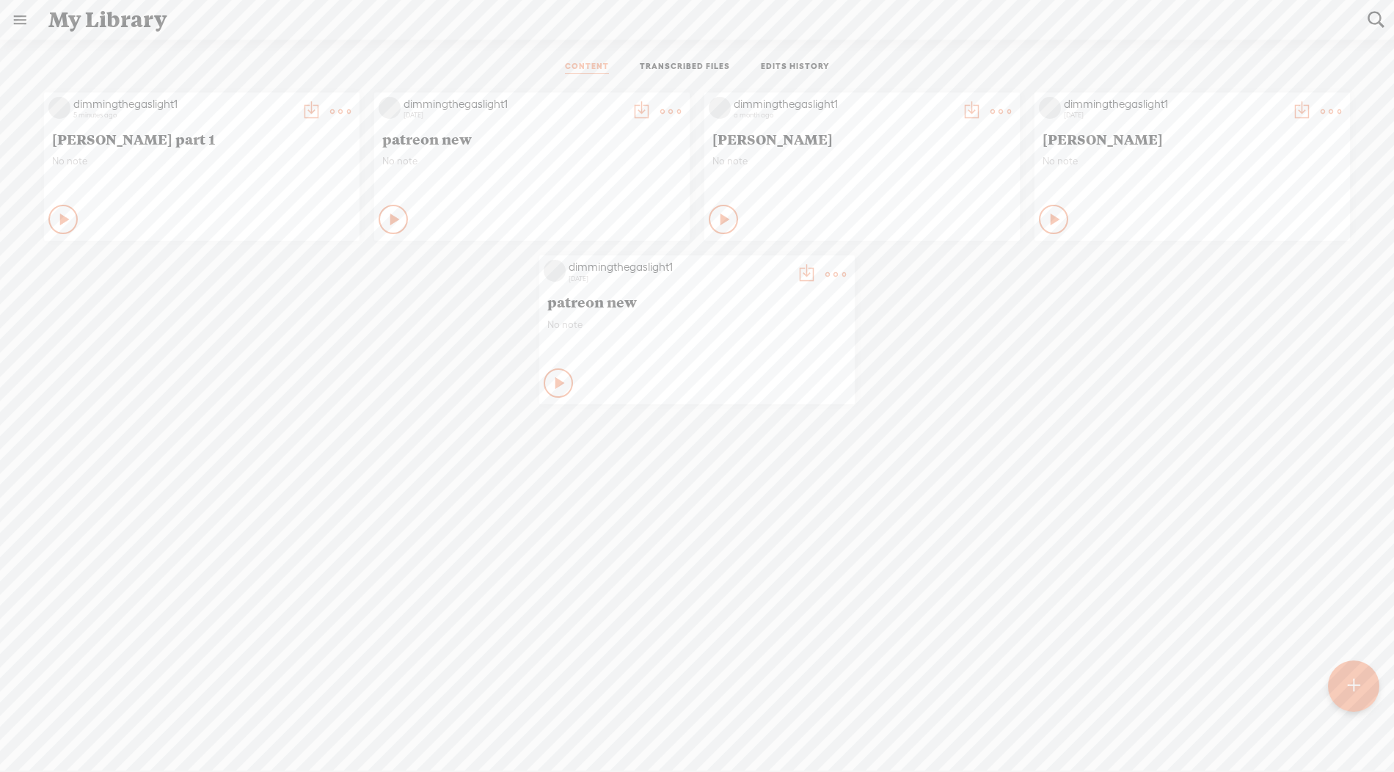
click at [1356, 698] on t at bounding box center [1354, 686] width 12 height 32
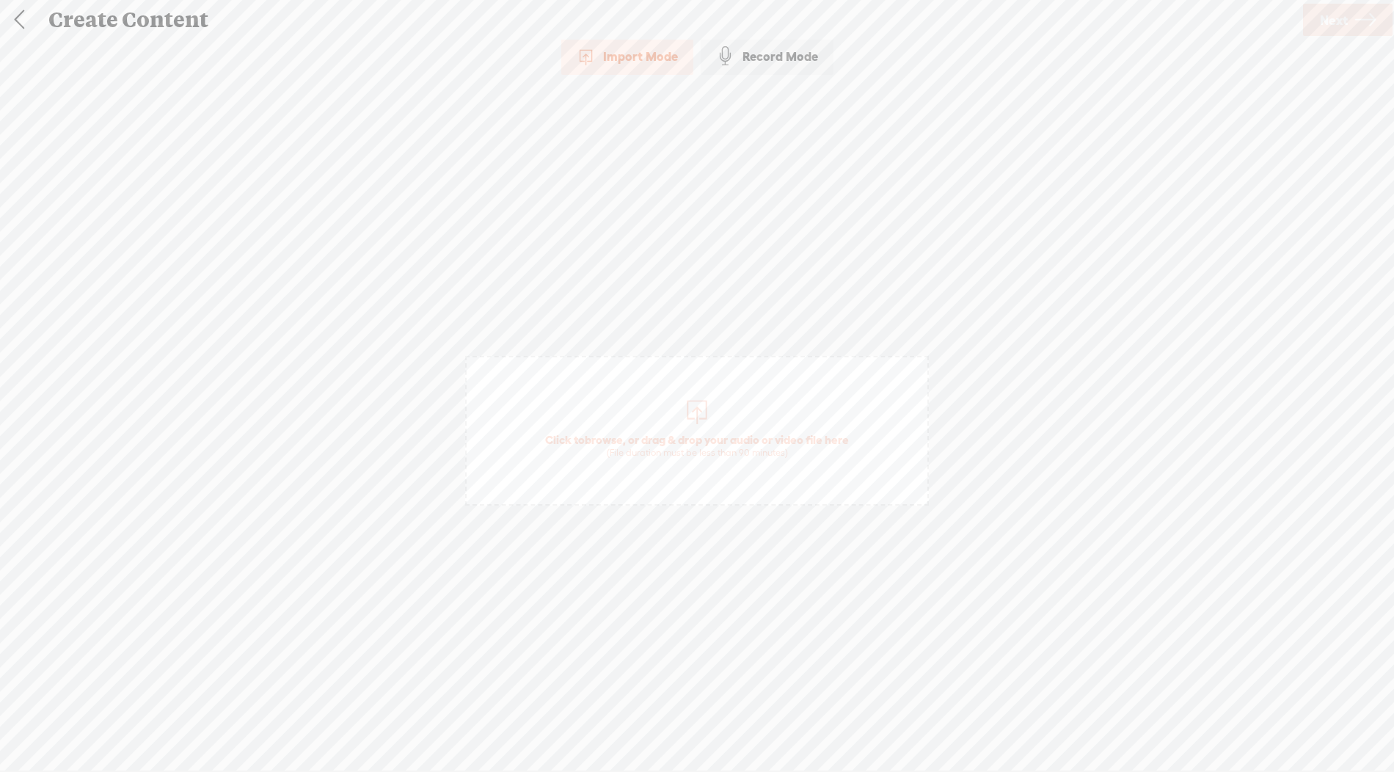
click at [696, 398] on div at bounding box center [696, 409] width 29 height 29
click at [1356, 13] on icon at bounding box center [1365, 19] width 21 height 37
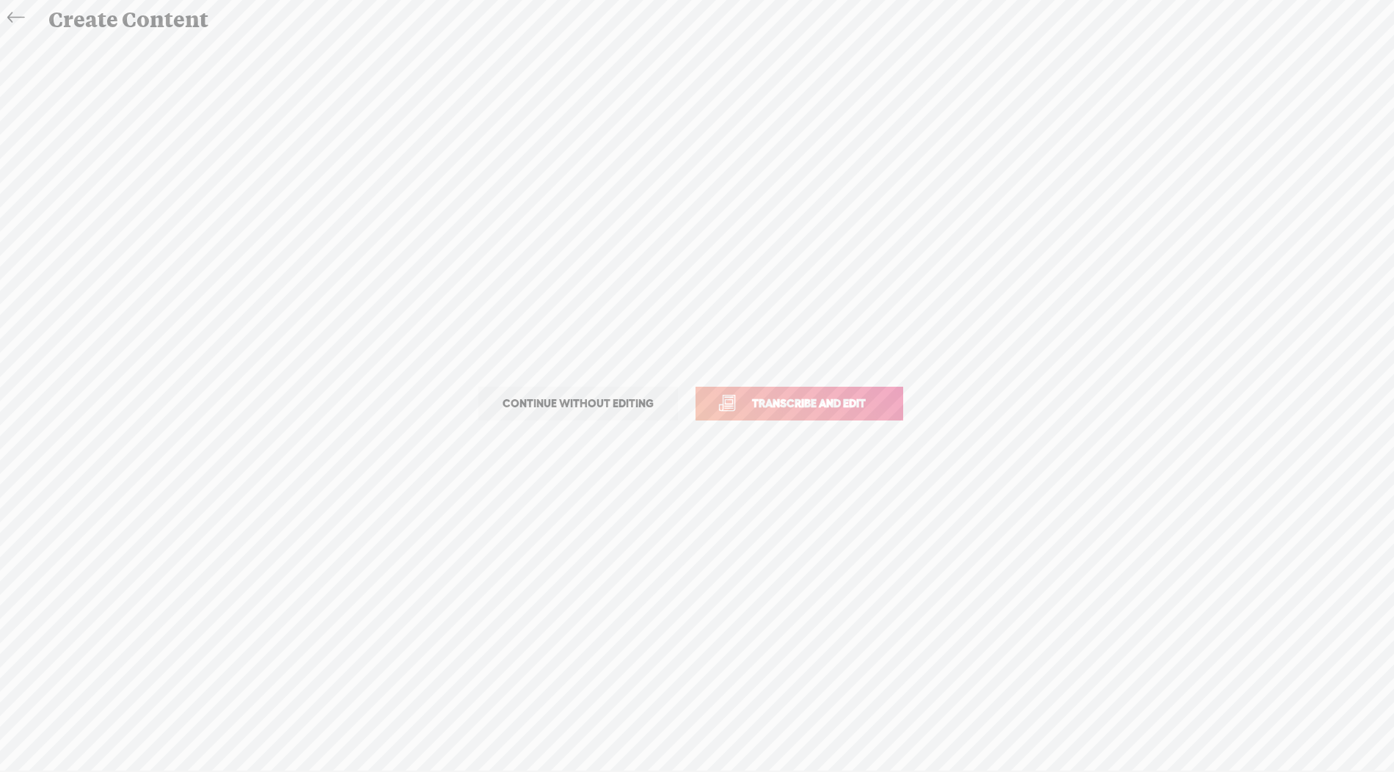
click at [819, 397] on span "Transcribe and edit" at bounding box center [809, 403] width 145 height 17
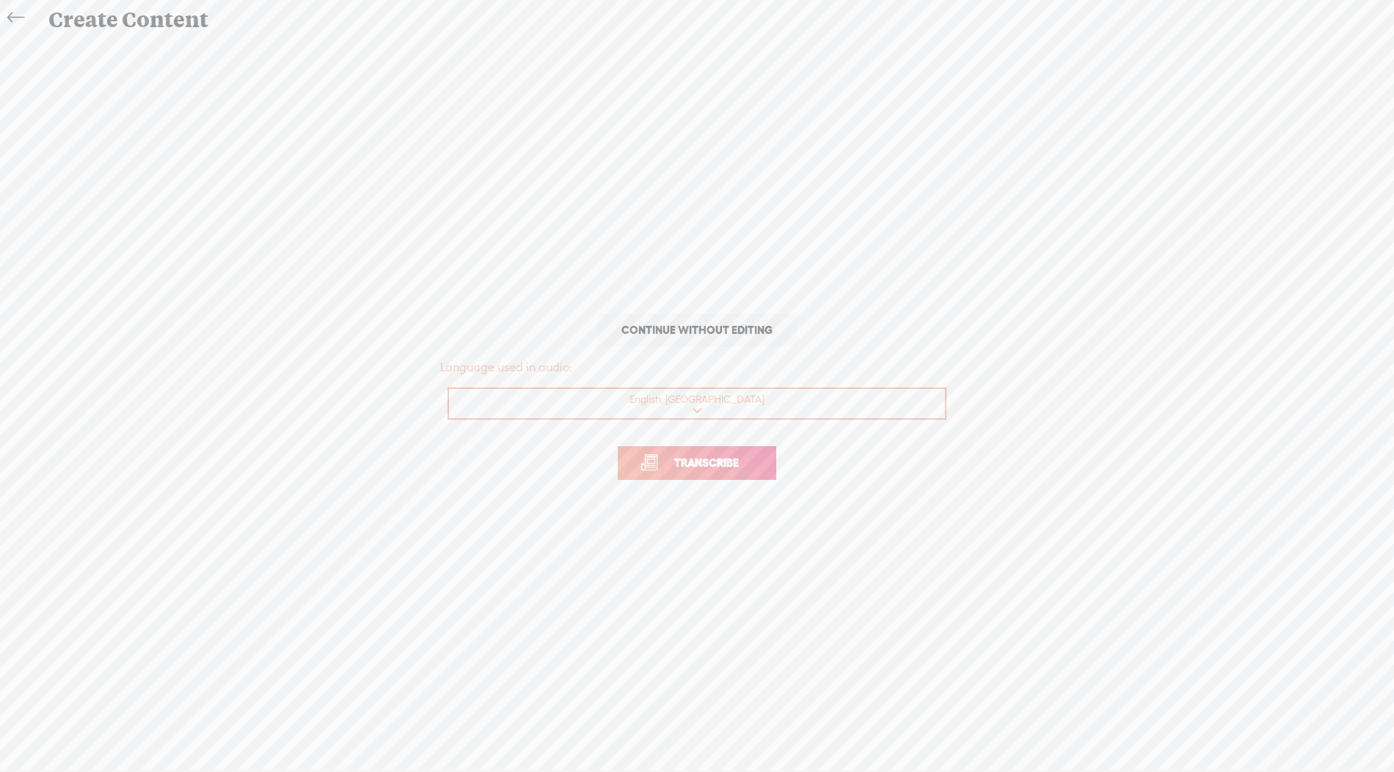
click at [717, 456] on span "Transcribe" at bounding box center [706, 462] width 95 height 17
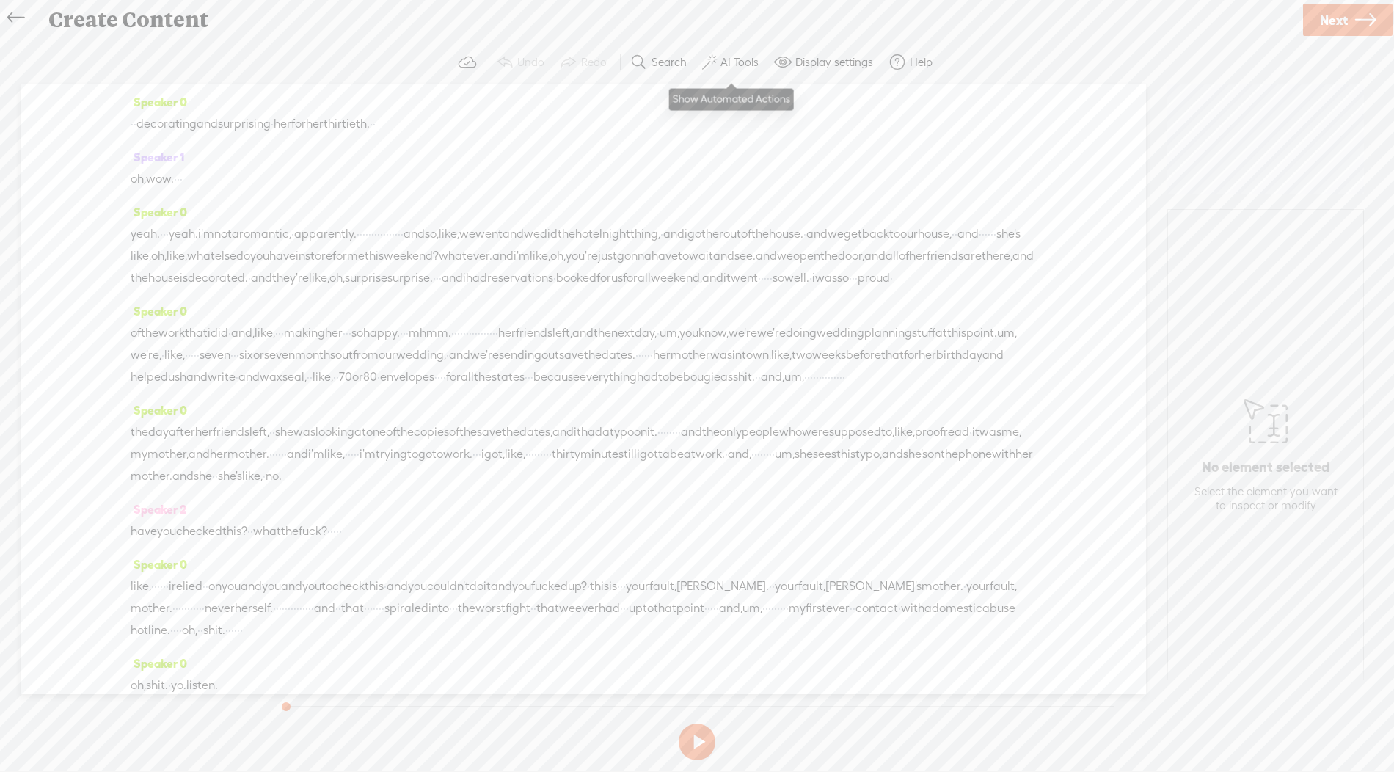
click at [743, 51] on button "AI Tools" at bounding box center [732, 62] width 72 height 29
click at [726, 347] on span at bounding box center [722, 351] width 26 height 10
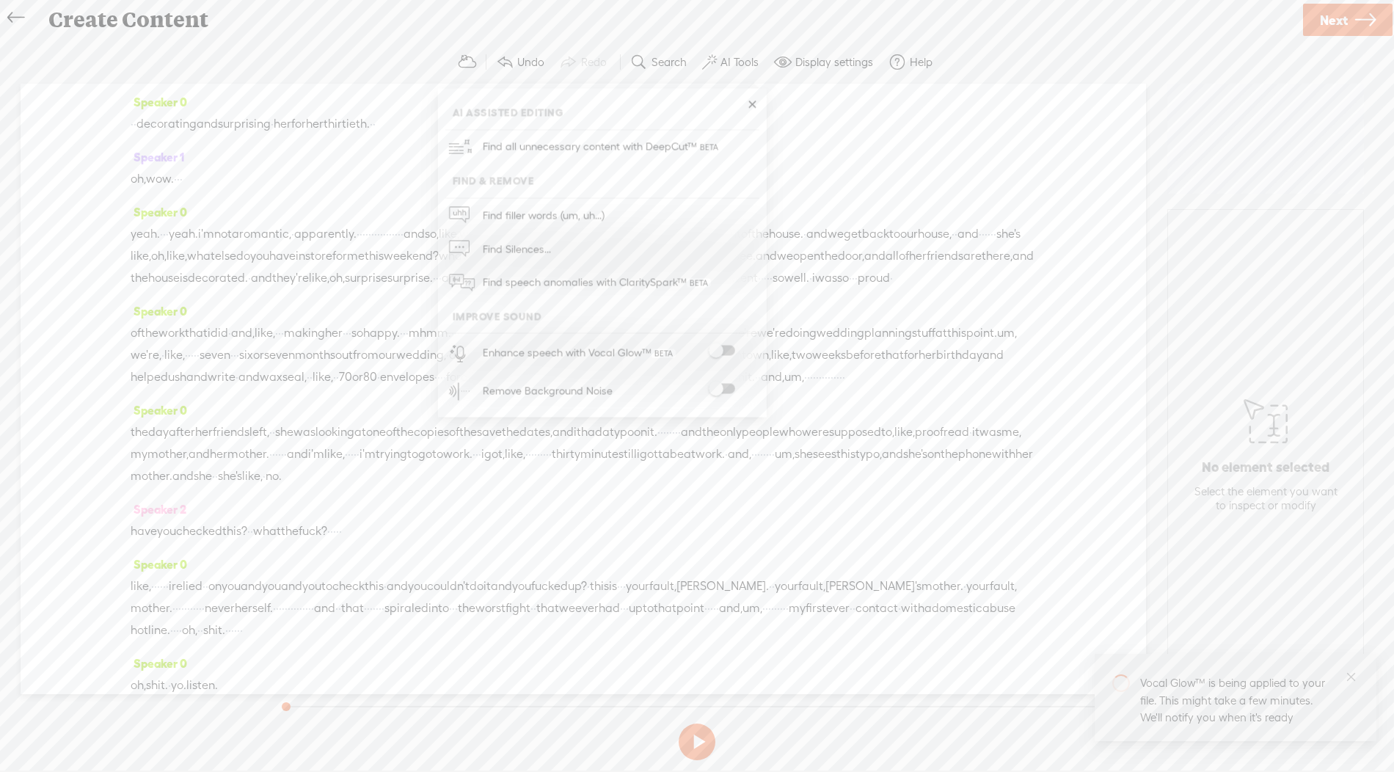
click at [719, 393] on span at bounding box center [722, 389] width 26 height 10
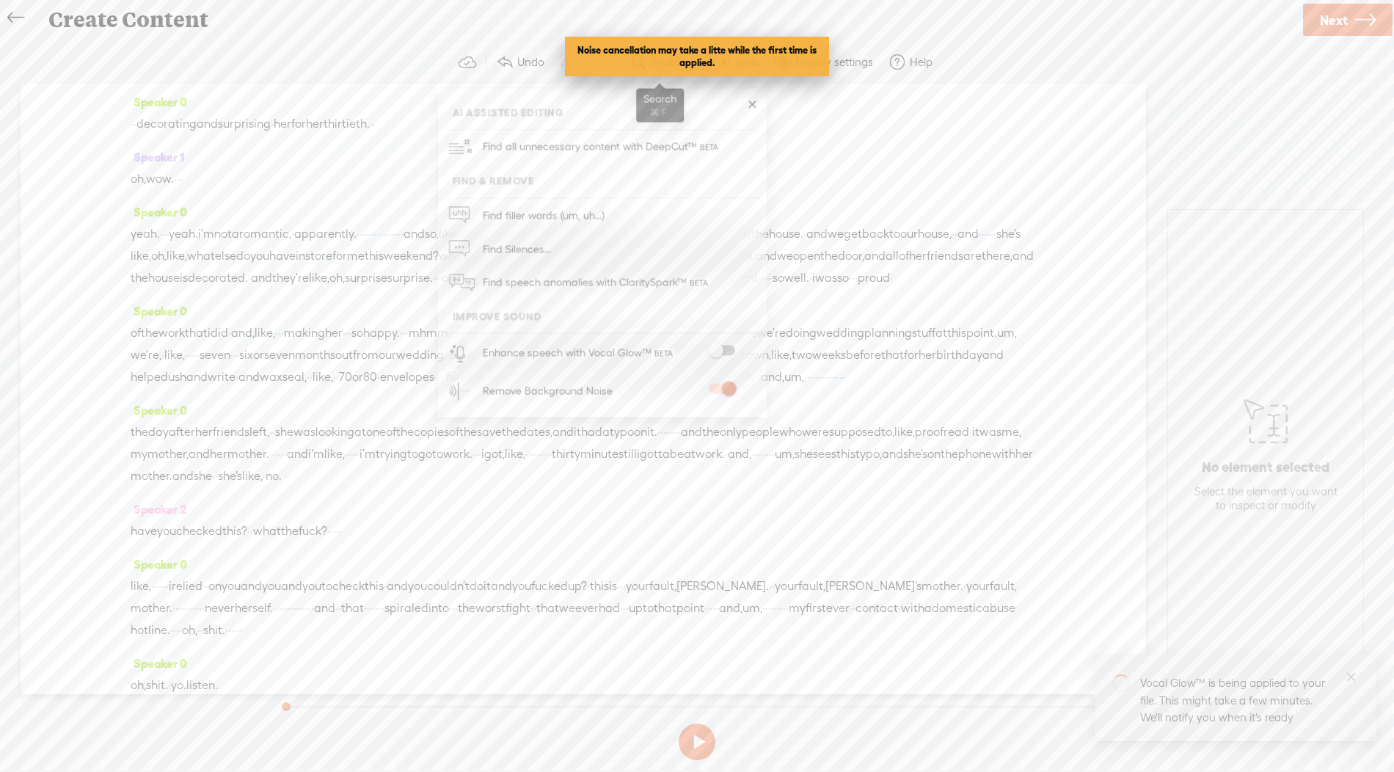
click at [671, 67] on label "Search" at bounding box center [668, 62] width 35 height 15
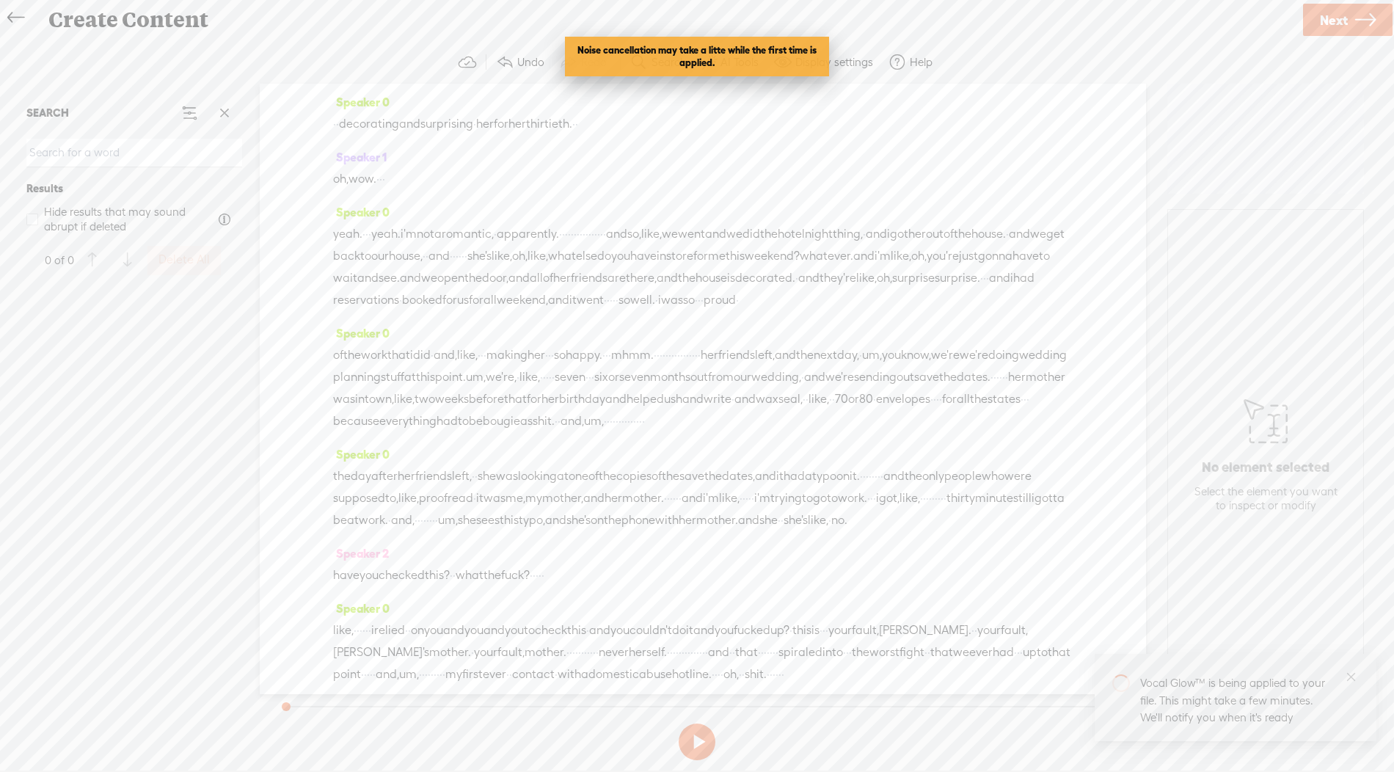
click at [211, 160] on input at bounding box center [134, 153] width 216 height 29
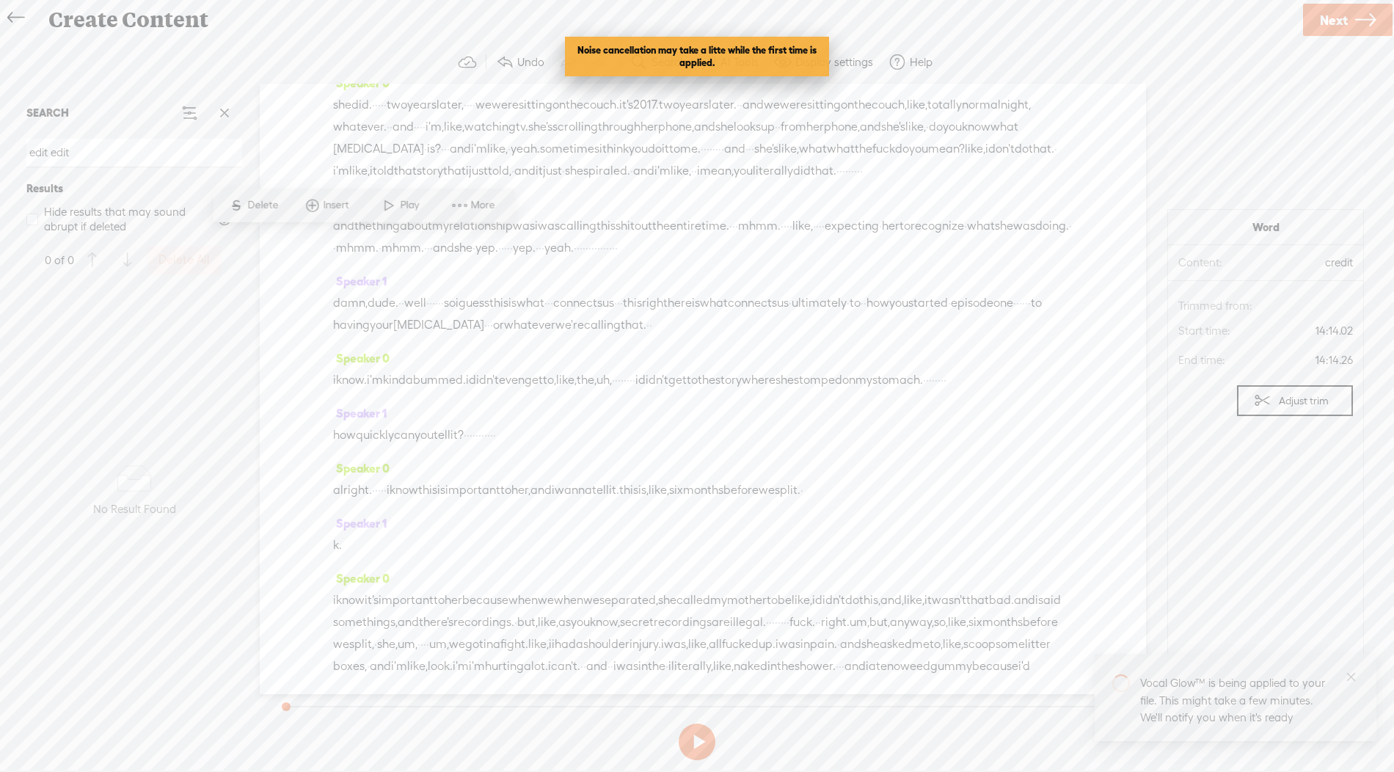
scroll to position [3848, 0]
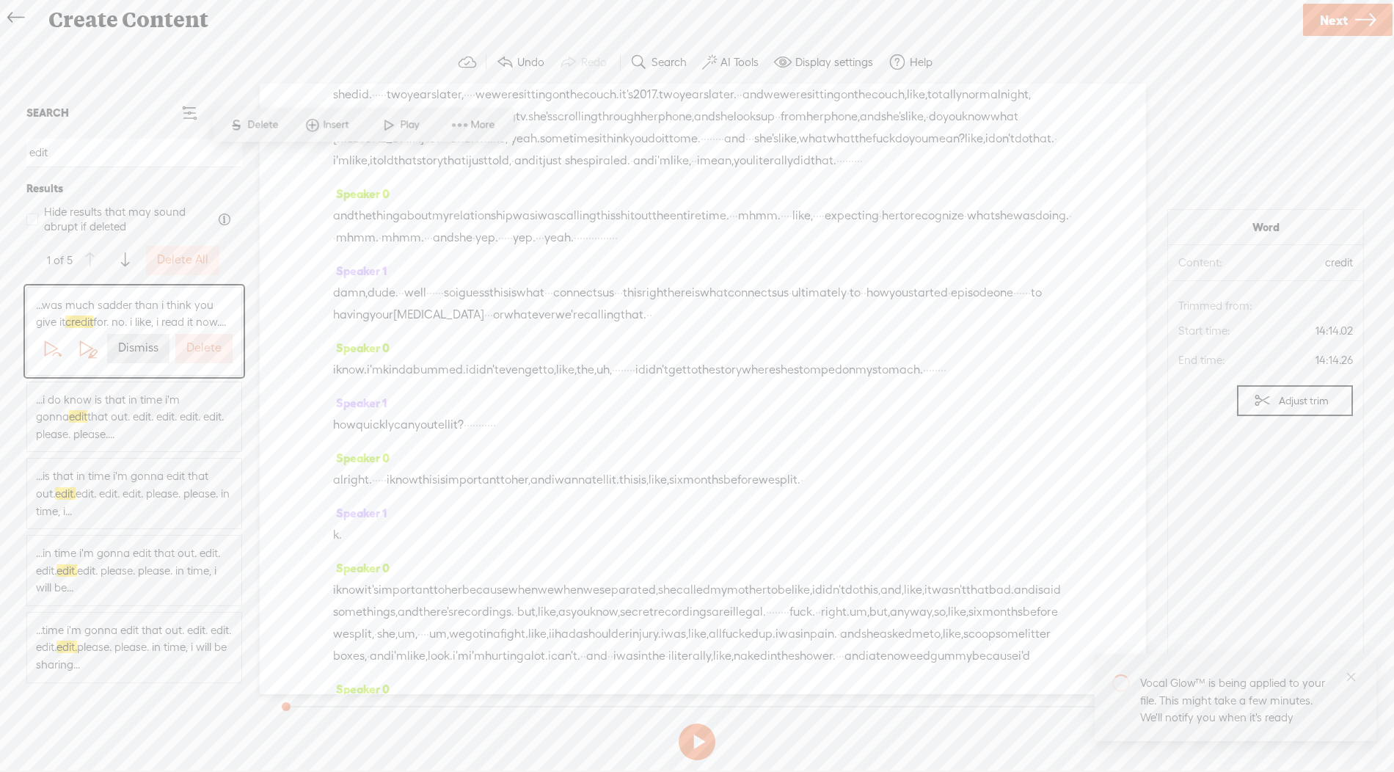
type input "edit"
click at [150, 436] on span "...i do know is that in time i'm gonna edit that out. edit. edit. edit. edit. p…" at bounding box center [134, 417] width 197 height 52
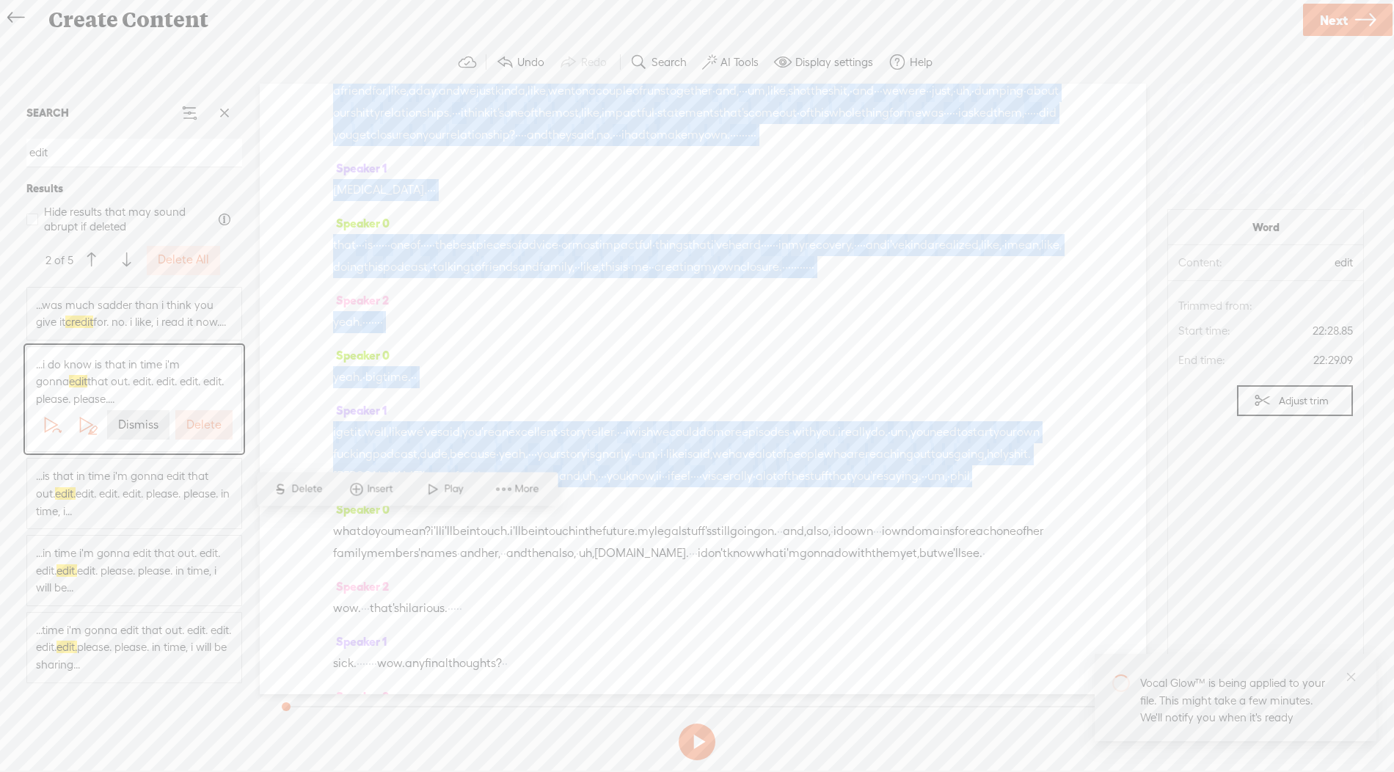
scroll to position [6575, 0]
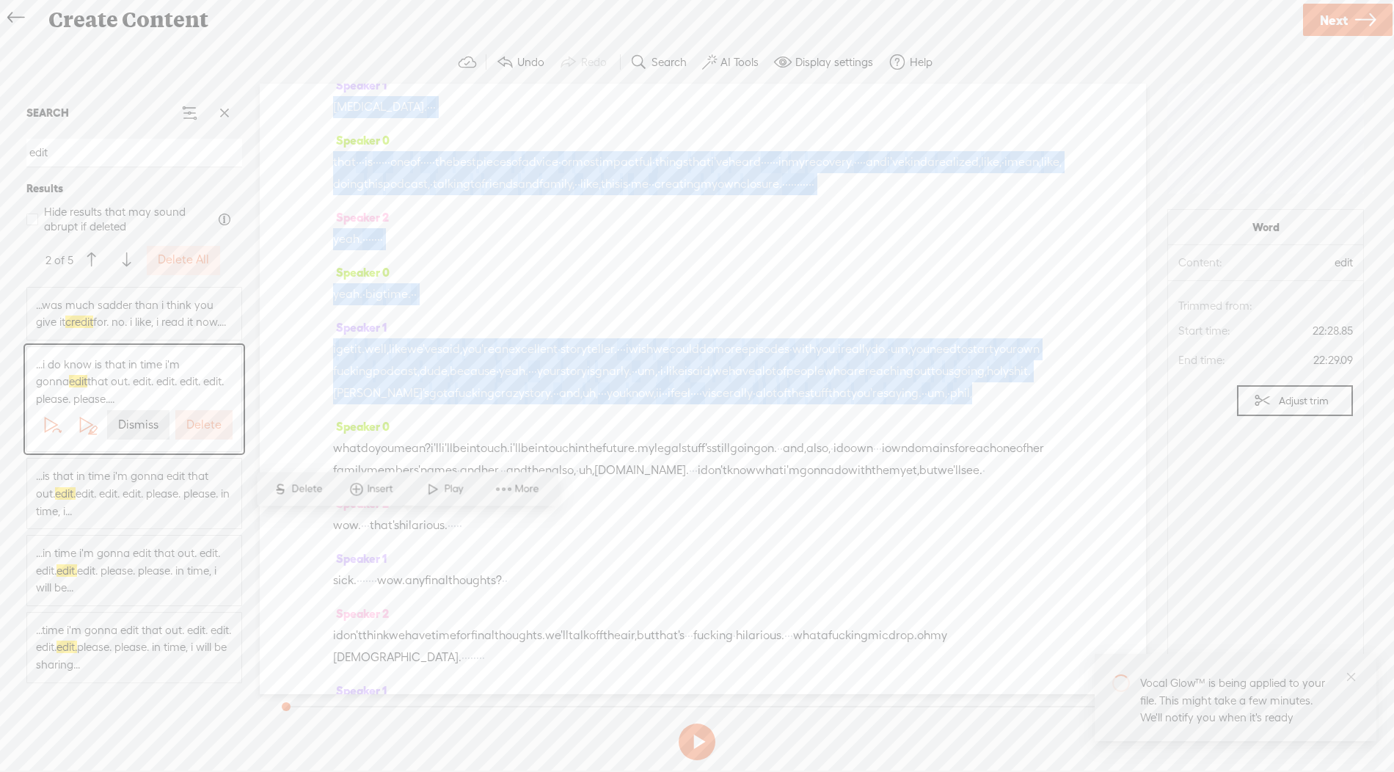
drag, startPoint x: 337, startPoint y: 461, endPoint x: 362, endPoint y: 629, distance: 169.1
click at [362, 629] on div "Speaker 0 · · decorating and surprising · her for her thirtieth. · · Speaker 1 …" at bounding box center [703, 389] width 886 height 610
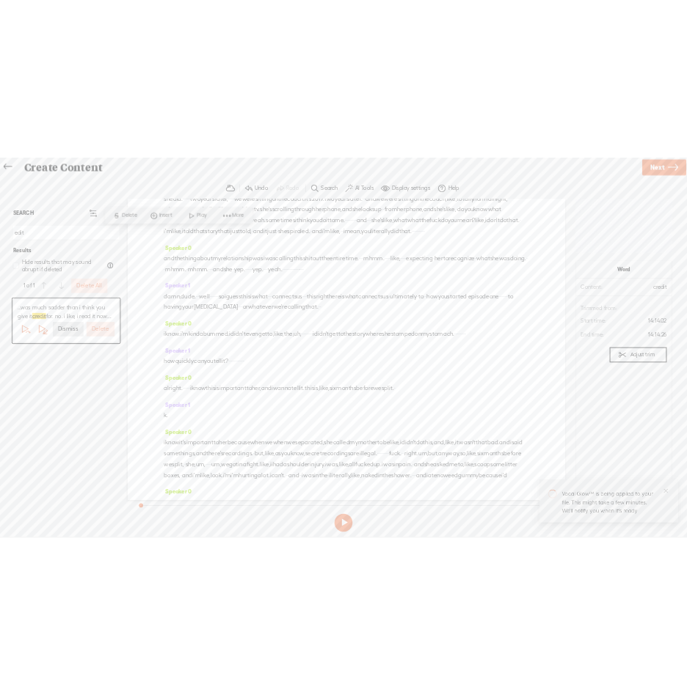
scroll to position [3848, 0]
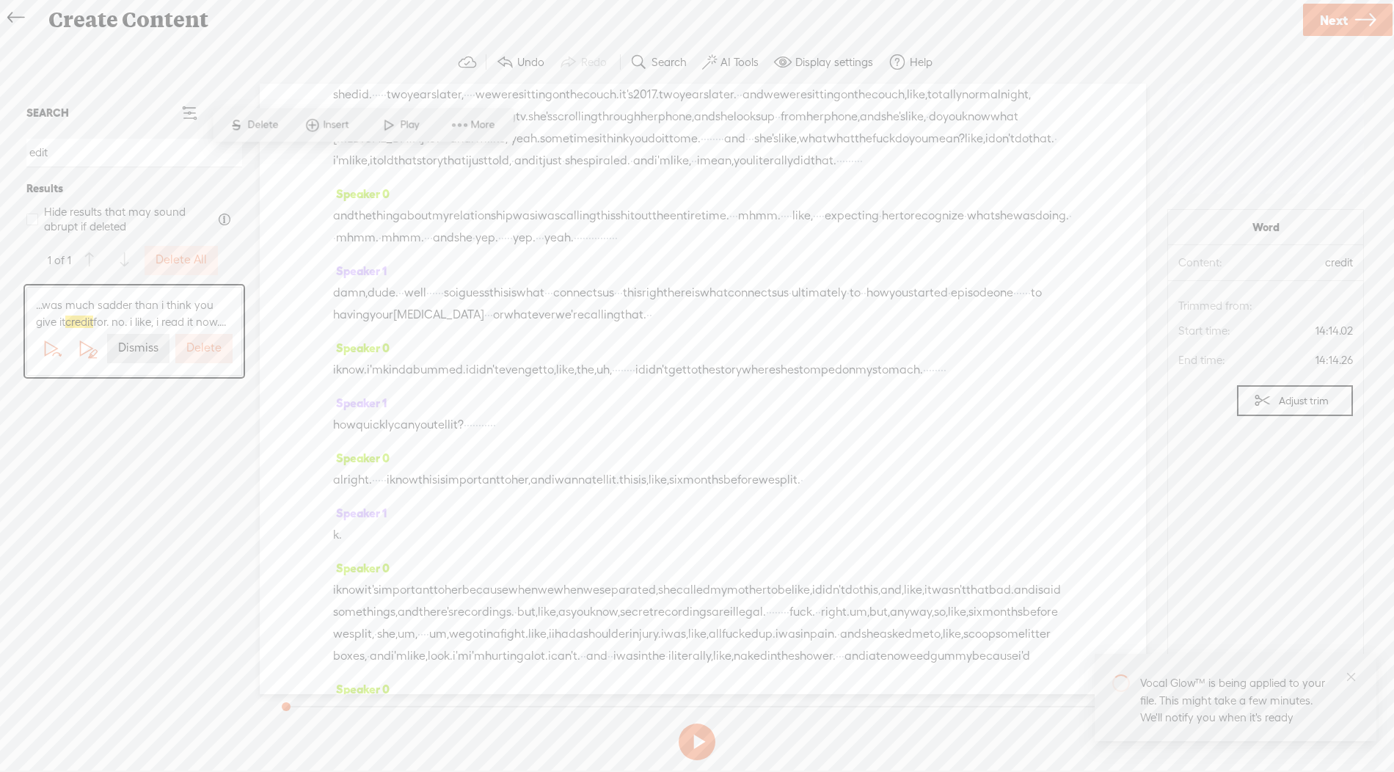
click at [736, 74] on button "AI Tools" at bounding box center [732, 62] width 72 height 29
click at [1344, 7] on span "Next" at bounding box center [1334, 19] width 28 height 37
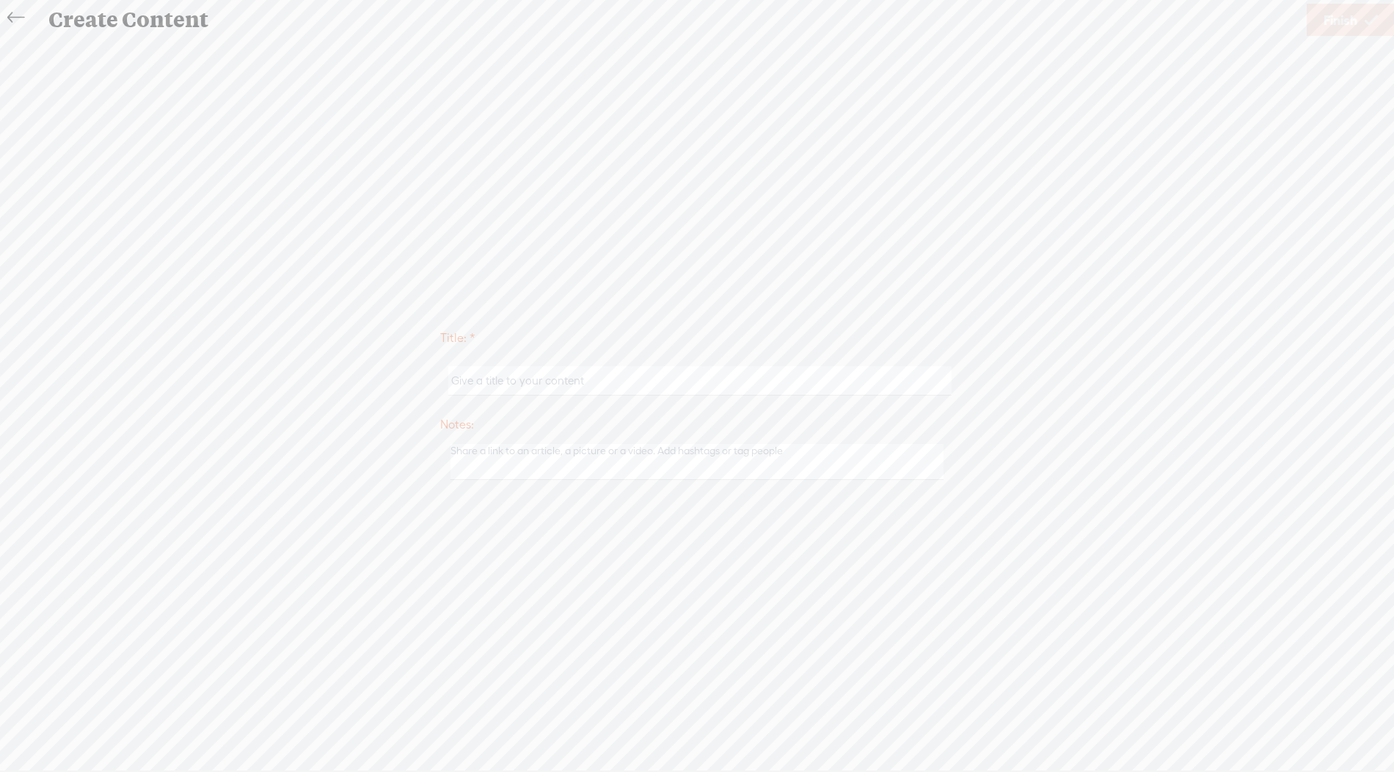
click at [553, 372] on input "text" at bounding box center [699, 380] width 503 height 29
type input "Eddie part 2"
click at [1338, 26] on span "Finish" at bounding box center [1340, 19] width 34 height 37
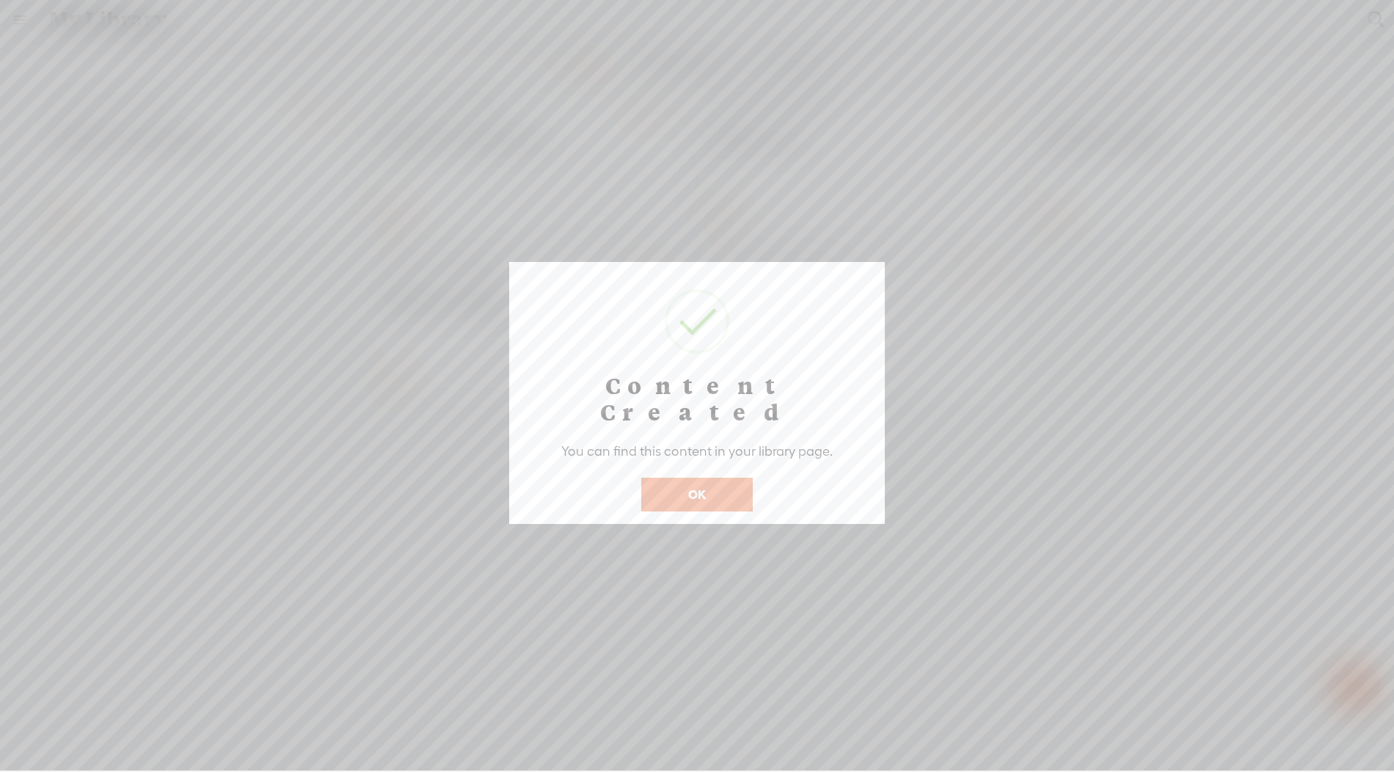
click at [737, 478] on button "OK" at bounding box center [697, 495] width 112 height 34
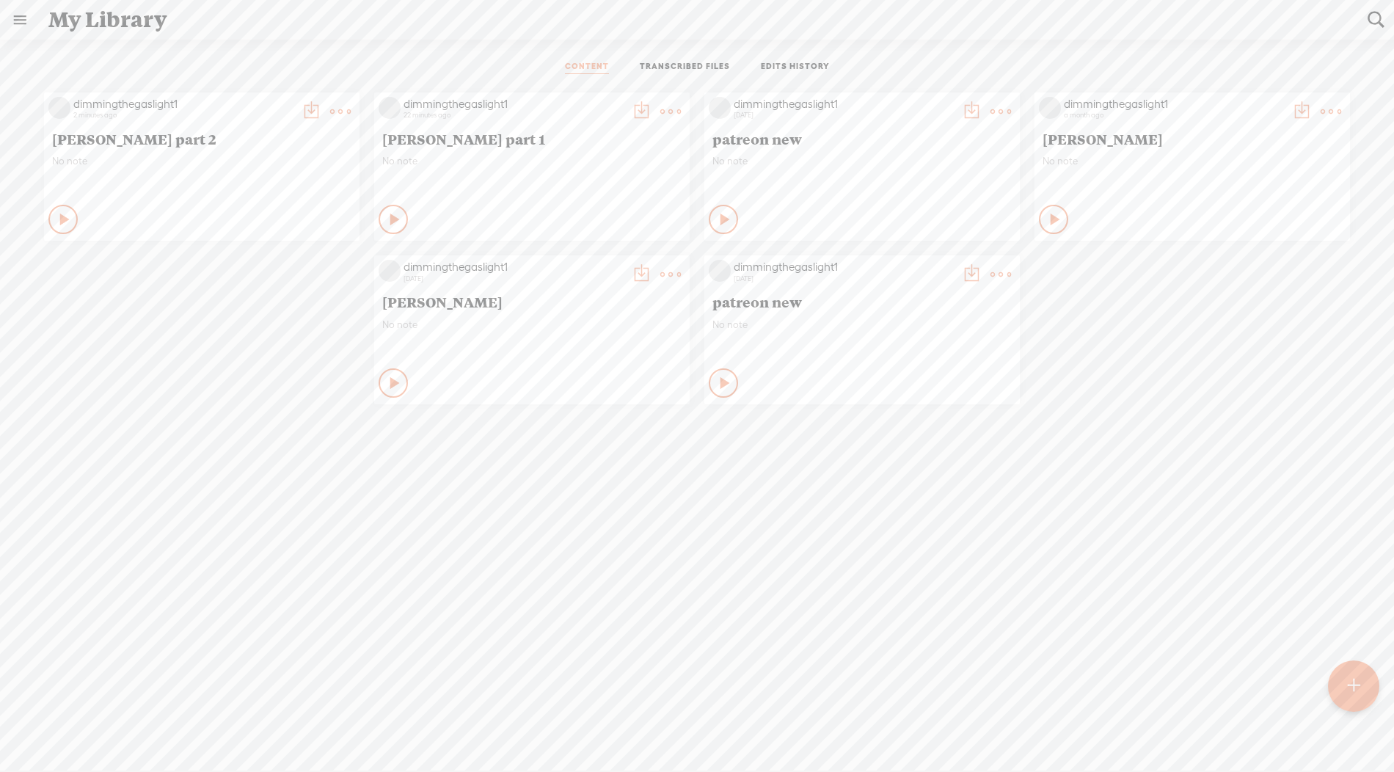
click at [347, 106] on icon at bounding box center [340, 111] width 29 height 29
click at [241, 300] on link "Download as..." at bounding box center [270, 295] width 147 height 34
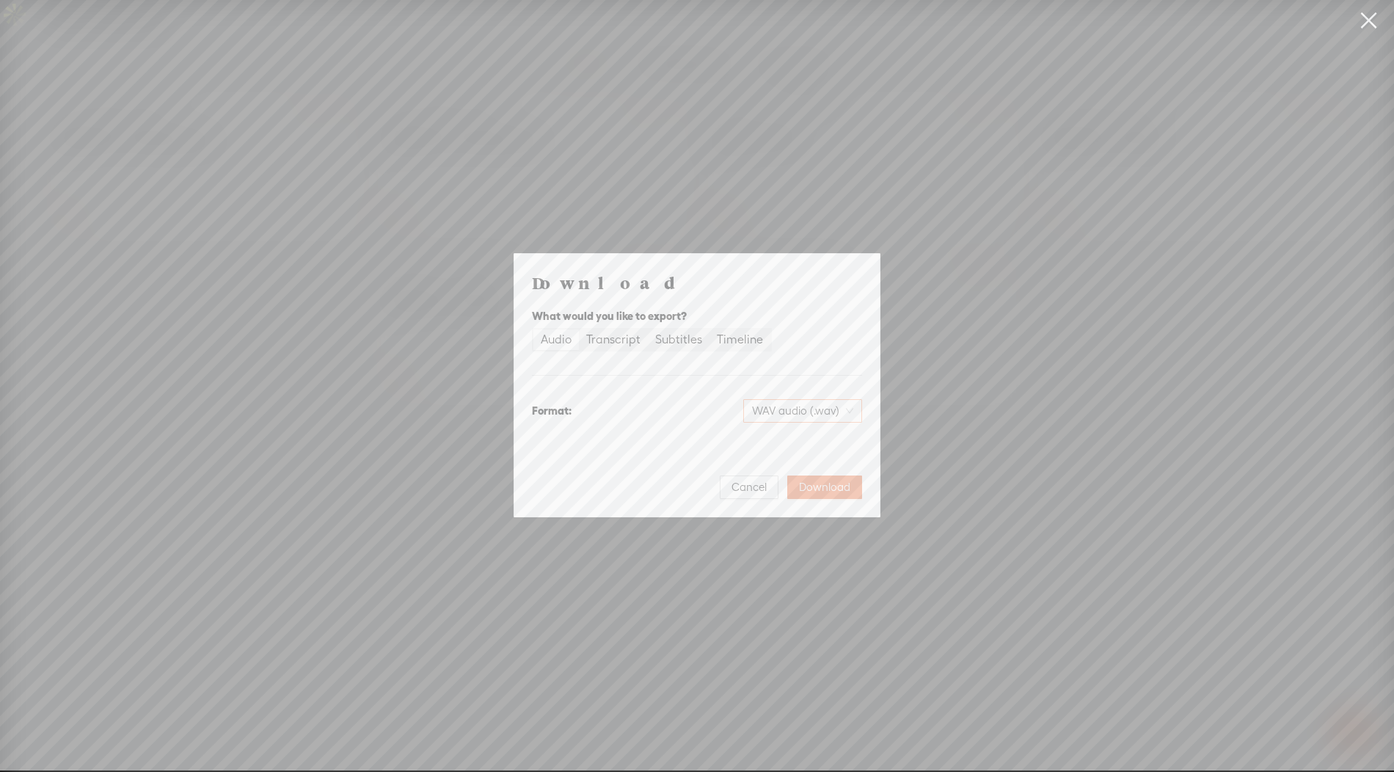
click at [839, 415] on span "WAV audio (.wav)" at bounding box center [802, 411] width 101 height 22
click at [758, 442] on div "MP3 audio (.mp3)" at bounding box center [791, 441] width 120 height 15
click at [817, 491] on span "Download" at bounding box center [824, 487] width 51 height 15
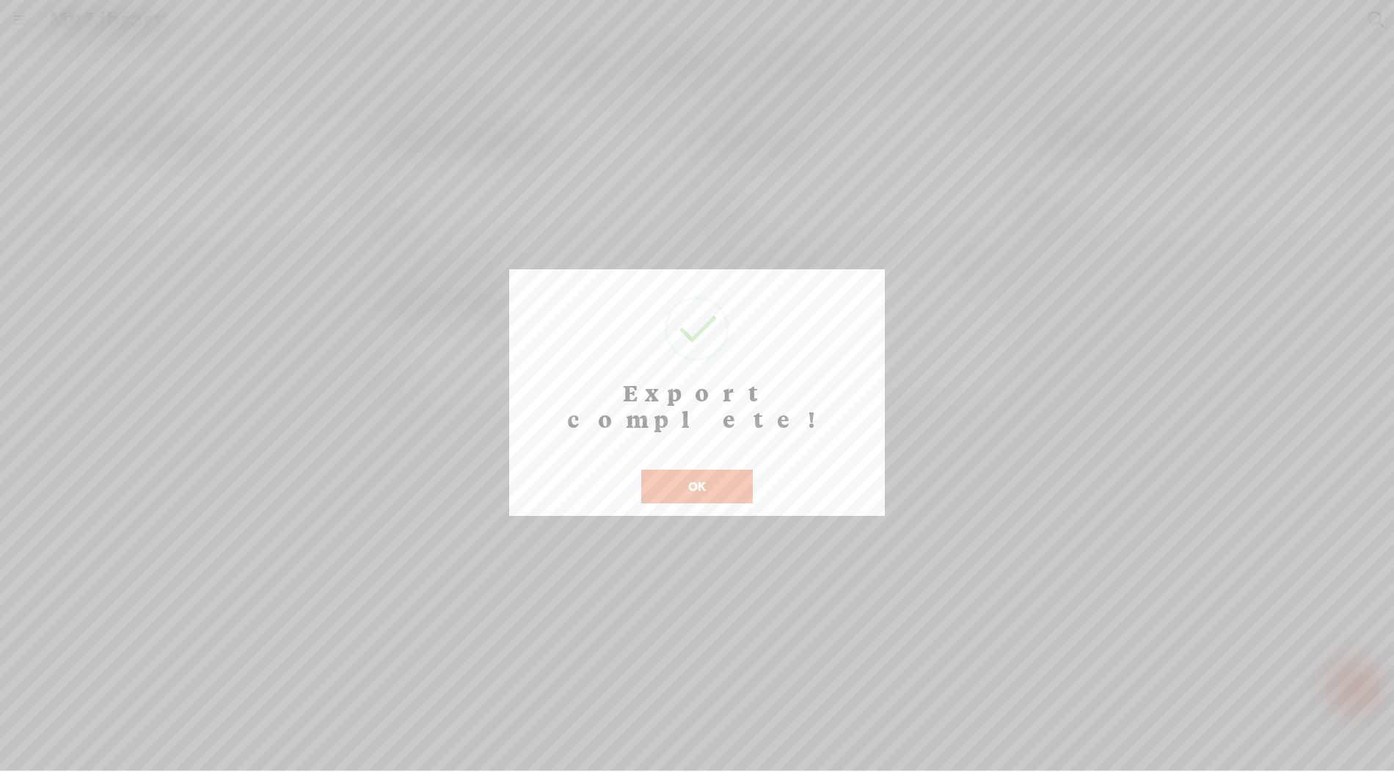
click at [697, 470] on button "OK" at bounding box center [697, 487] width 112 height 34
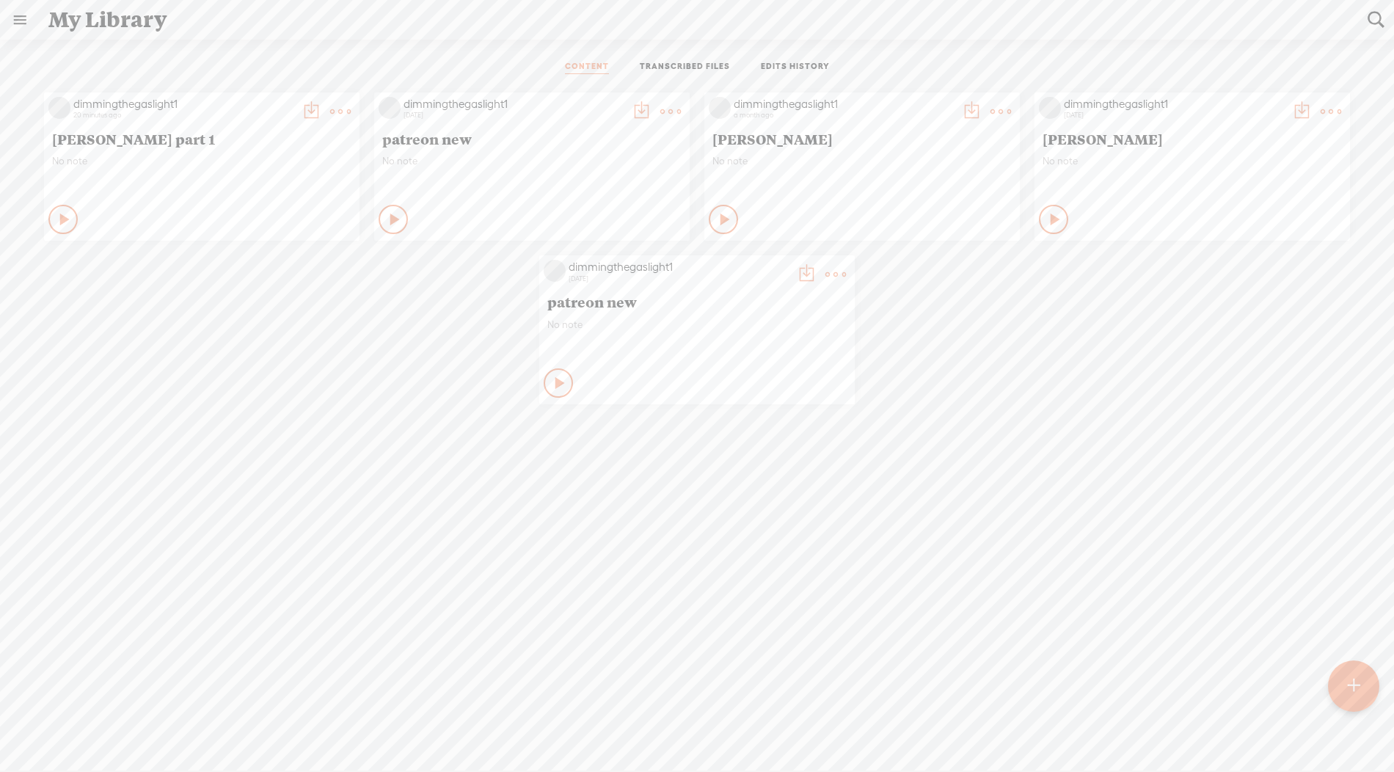
click at [333, 101] on t at bounding box center [340, 111] width 21 height 21
click at [301, 162] on link "Edit" at bounding box center [270, 160] width 147 height 34
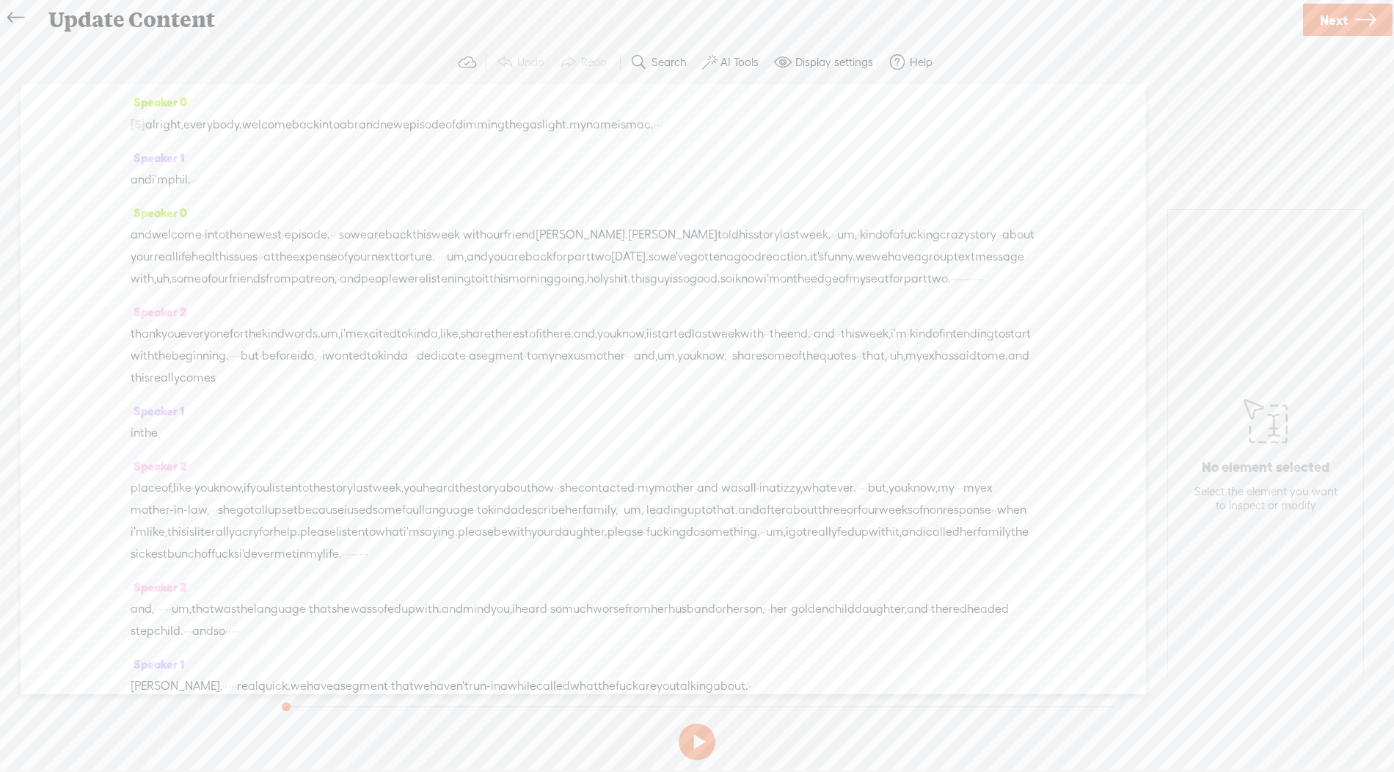
click at [646, 71] on button "Search" at bounding box center [660, 62] width 72 height 29
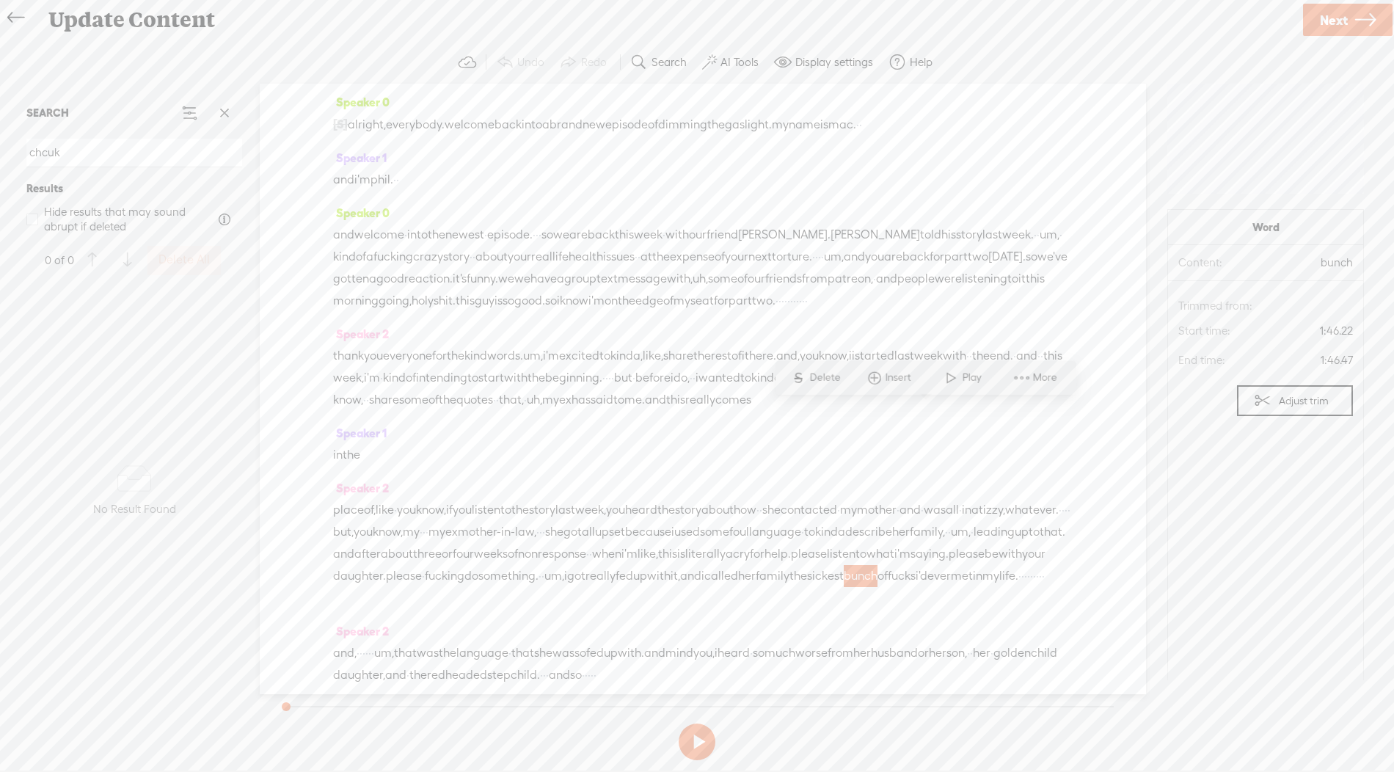
scroll to position [481, 0]
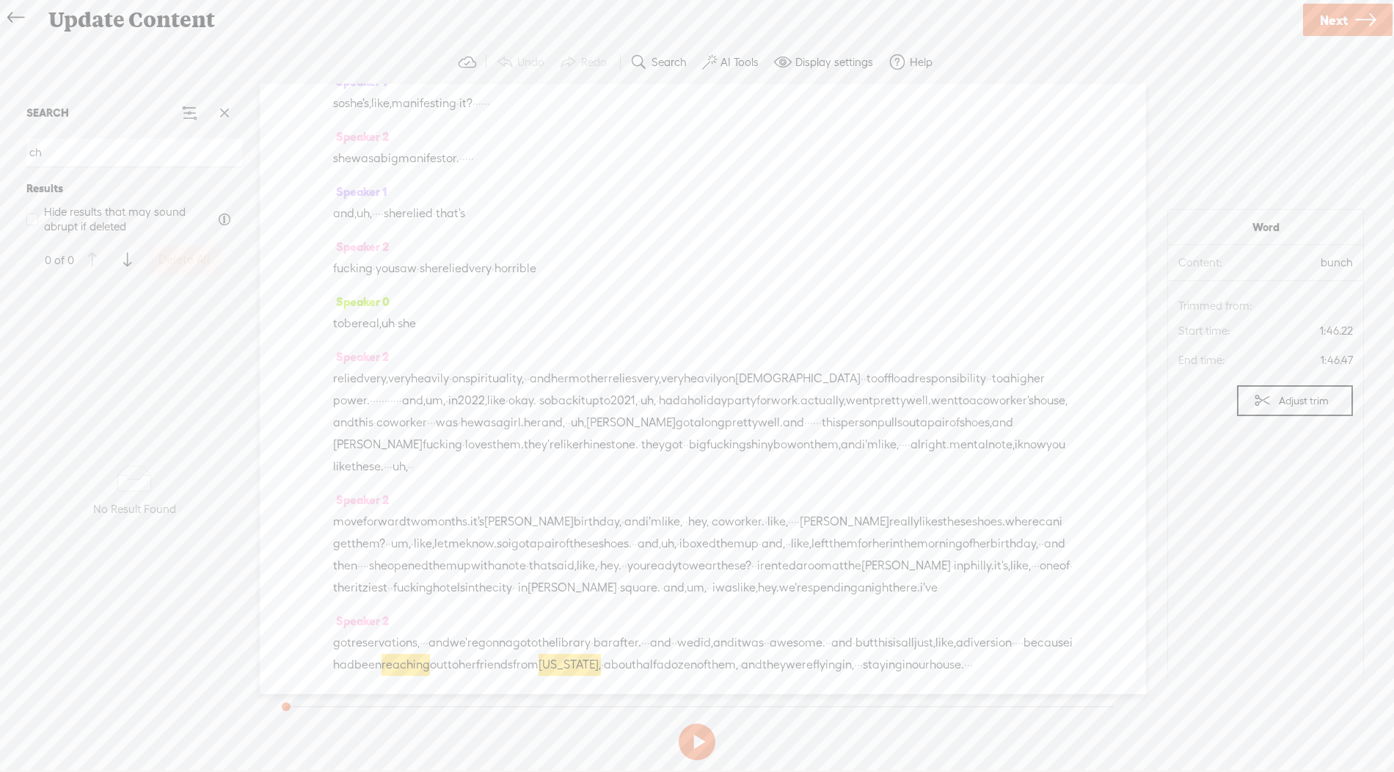
type input "c"
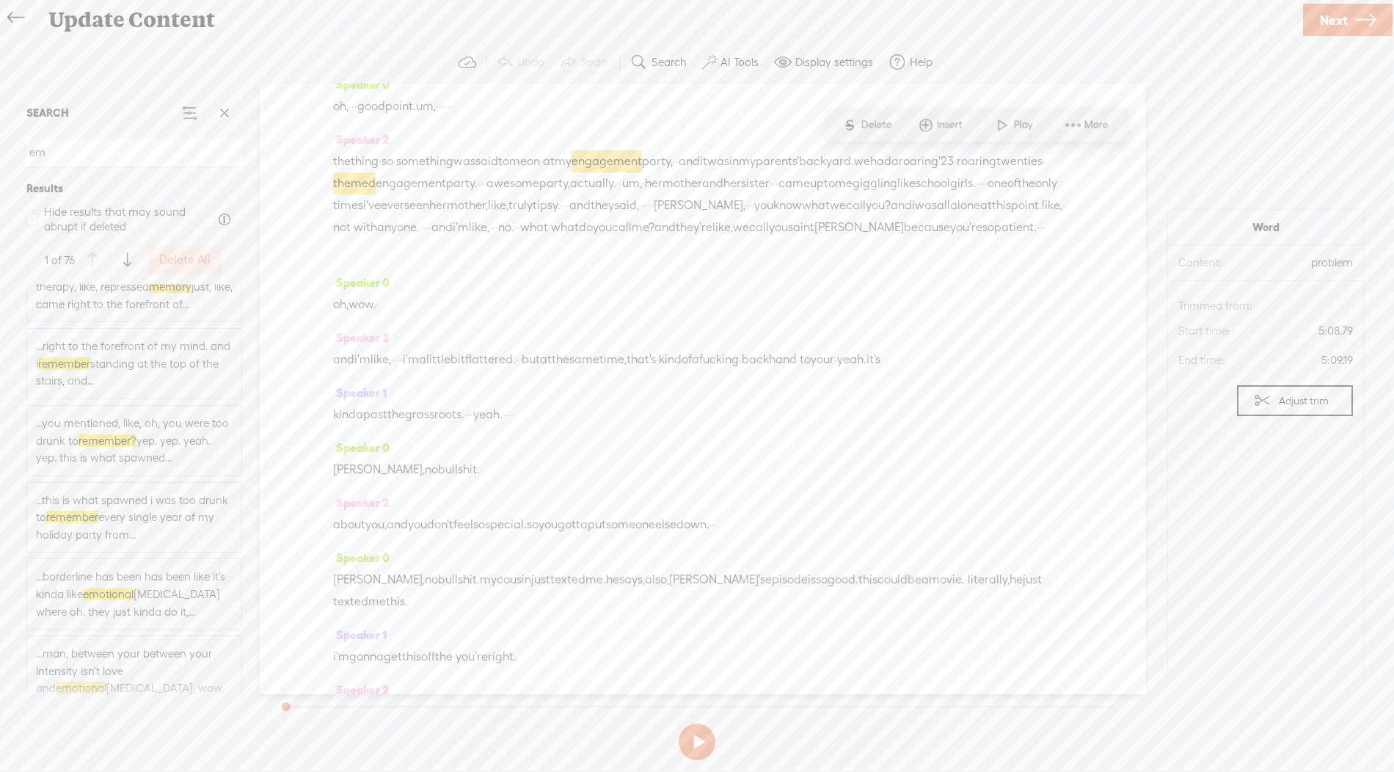
scroll to position [3078, 0]
click at [79, 155] on input "em" at bounding box center [134, 153] width 216 height 29
type input "="
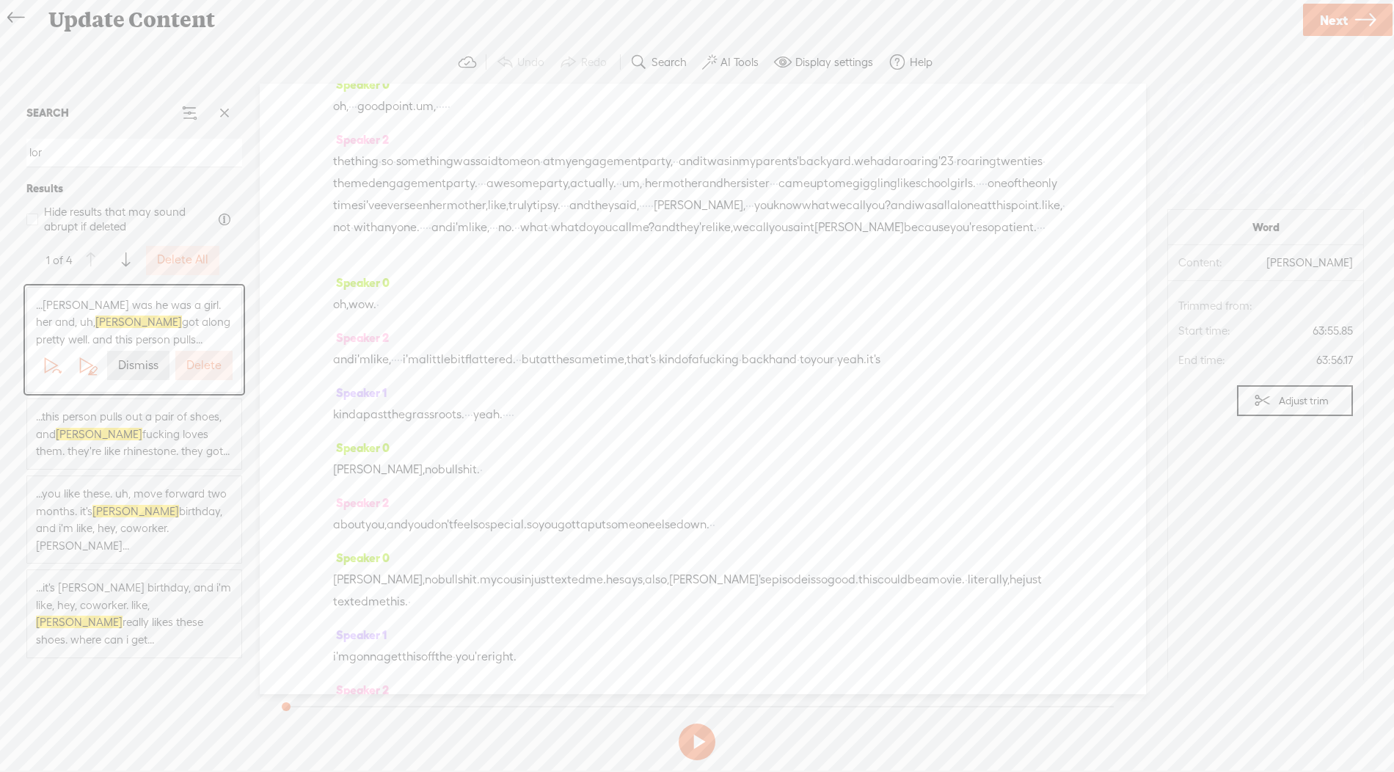
scroll to position [0, 0]
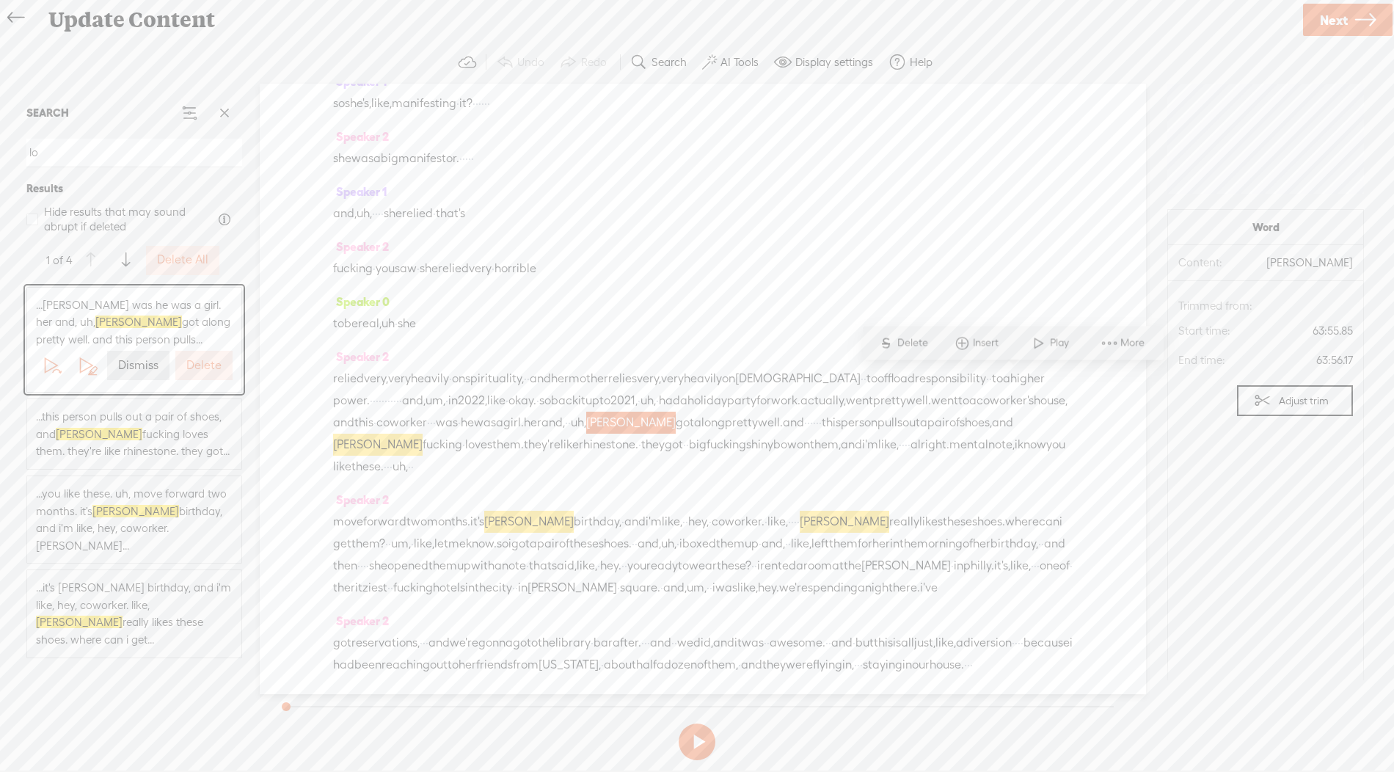
type input "l"
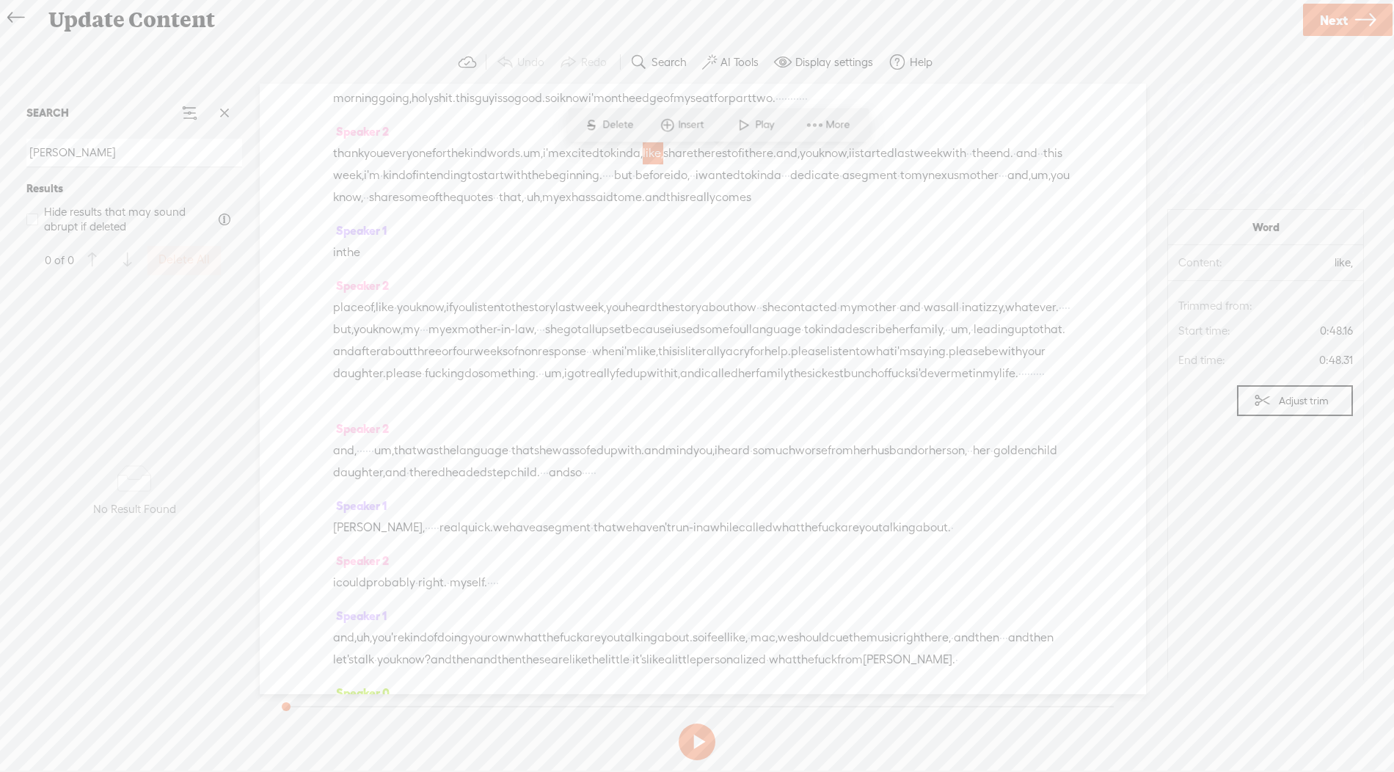
scroll to position [216, 0]
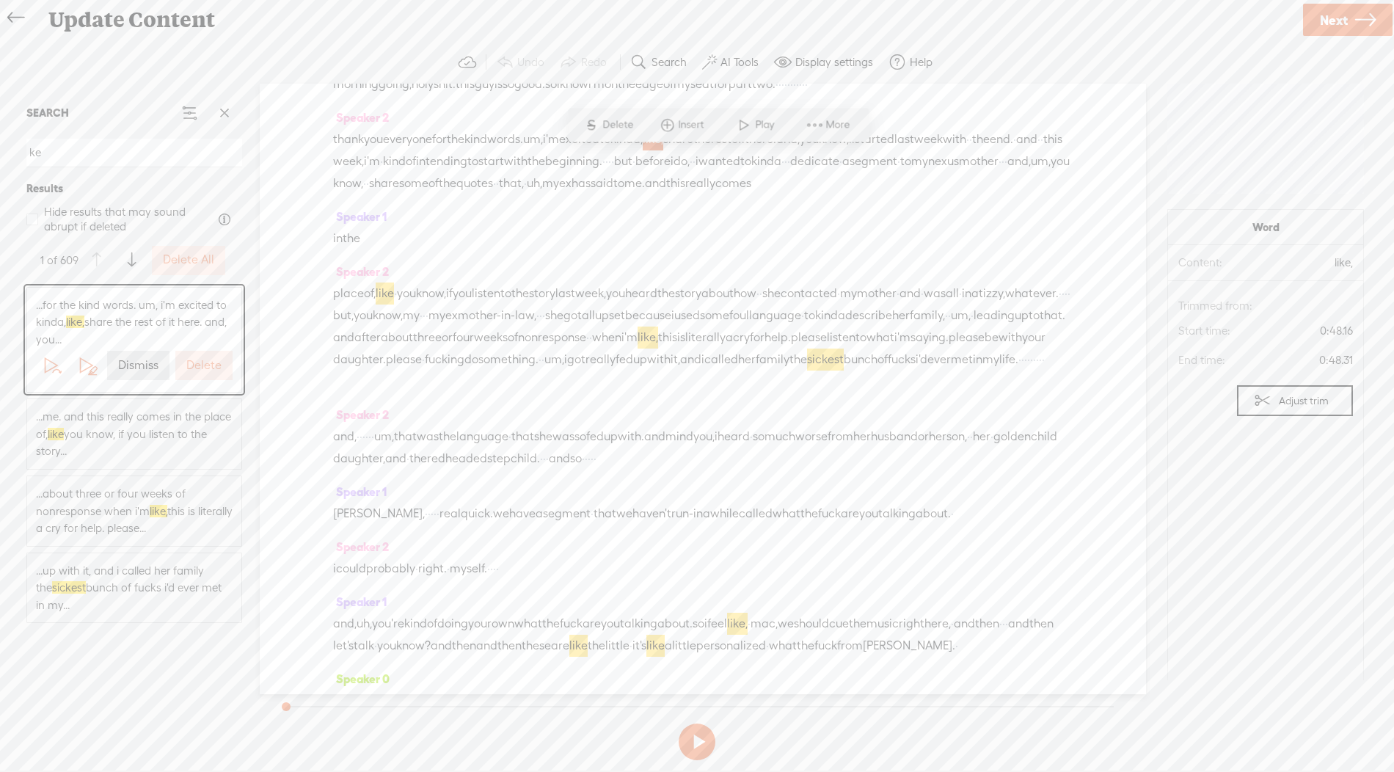
type input "k"
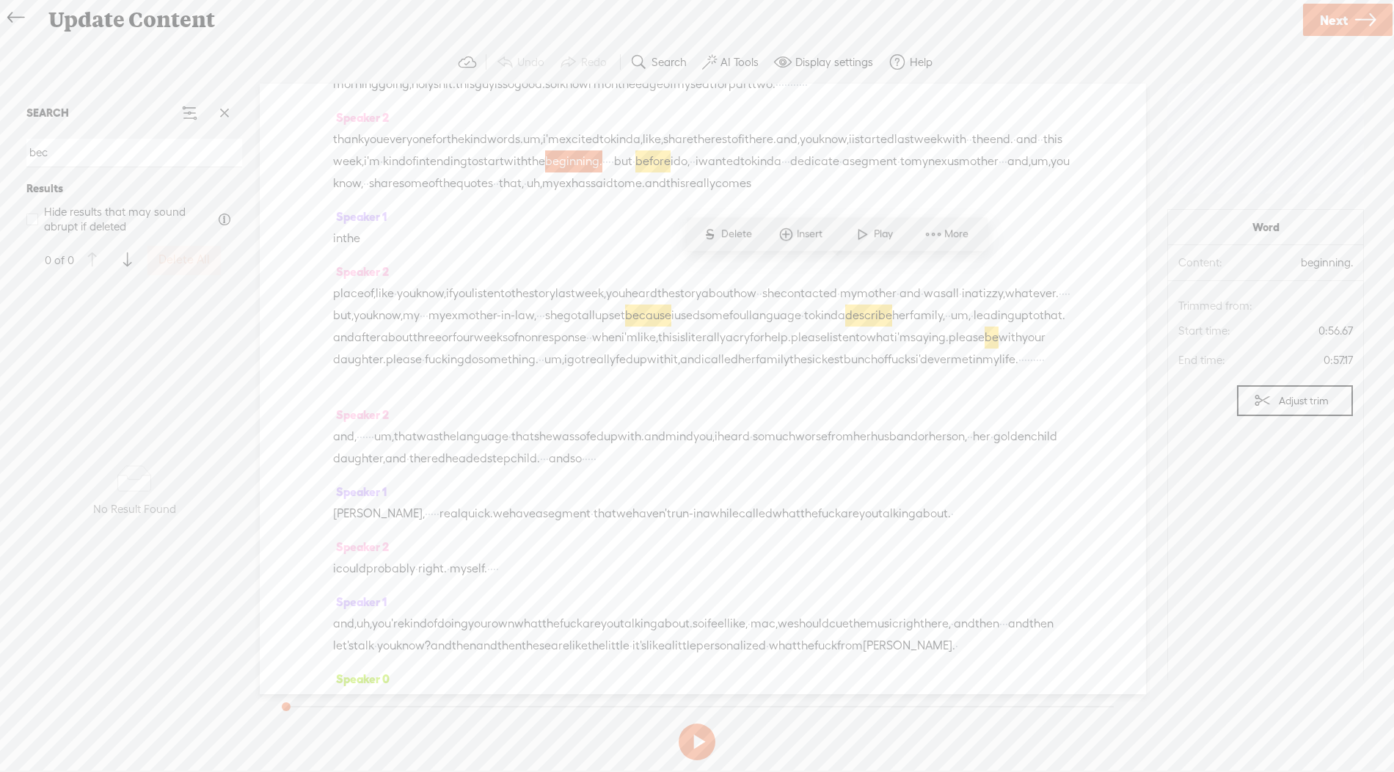
scroll to position [0, 0]
type input "b"
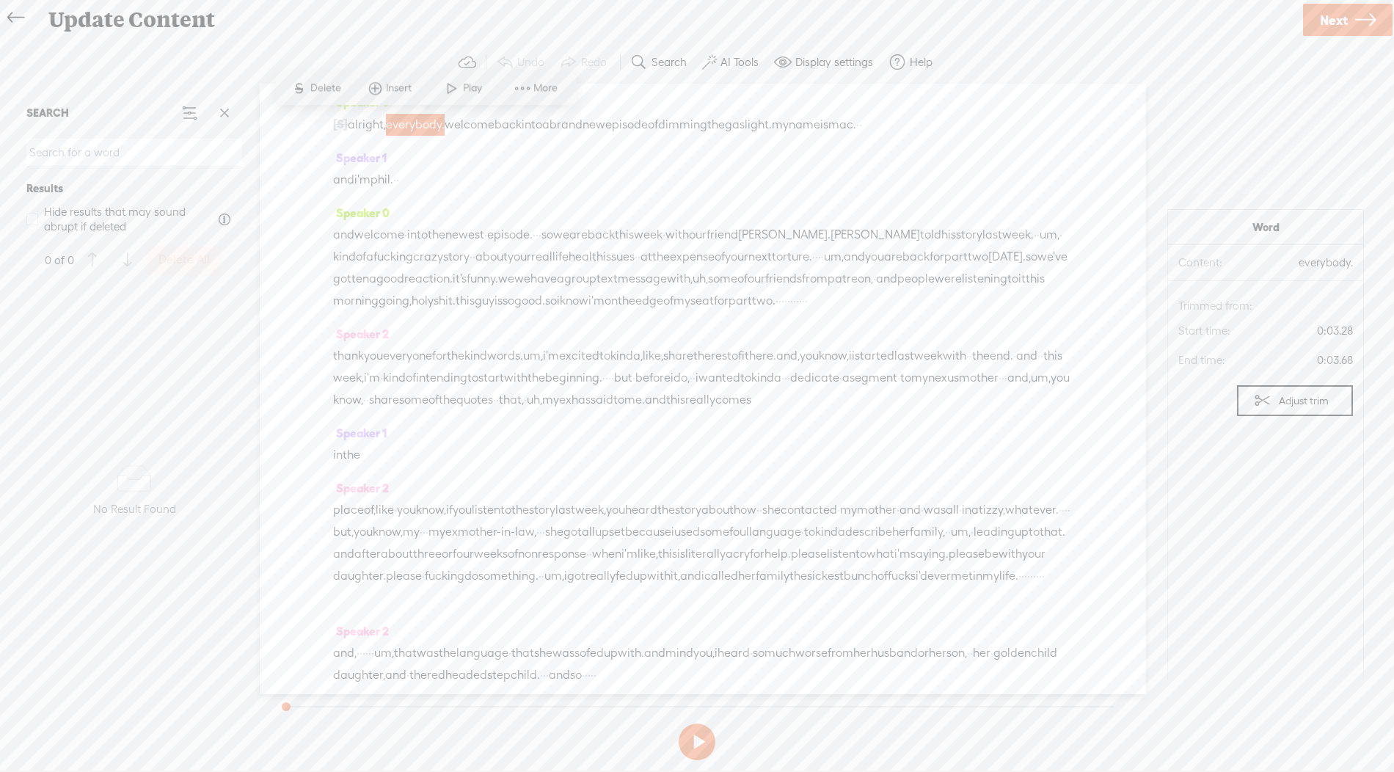
click at [7, 12] on icon at bounding box center [15, 17] width 17 height 33
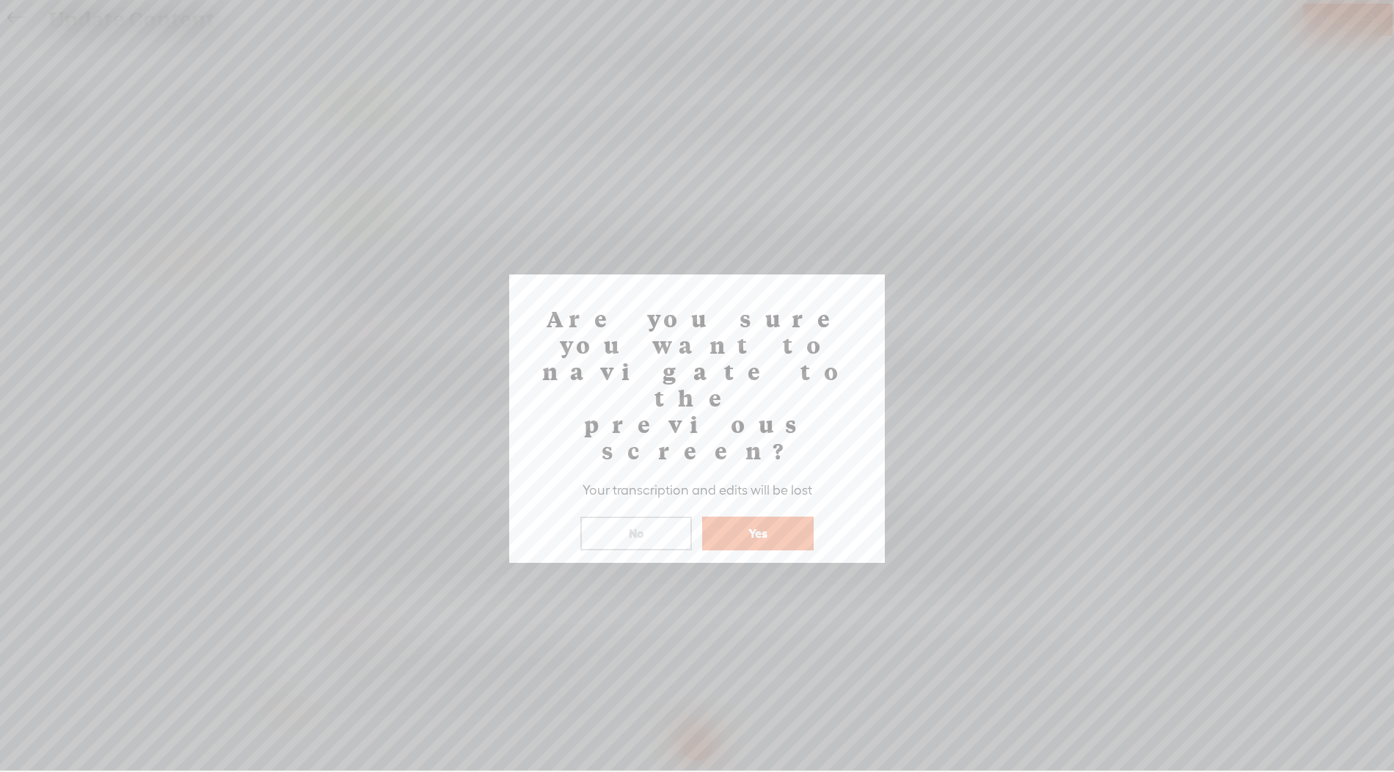
click at [787, 516] on button "Yes" at bounding box center [758, 533] width 112 height 34
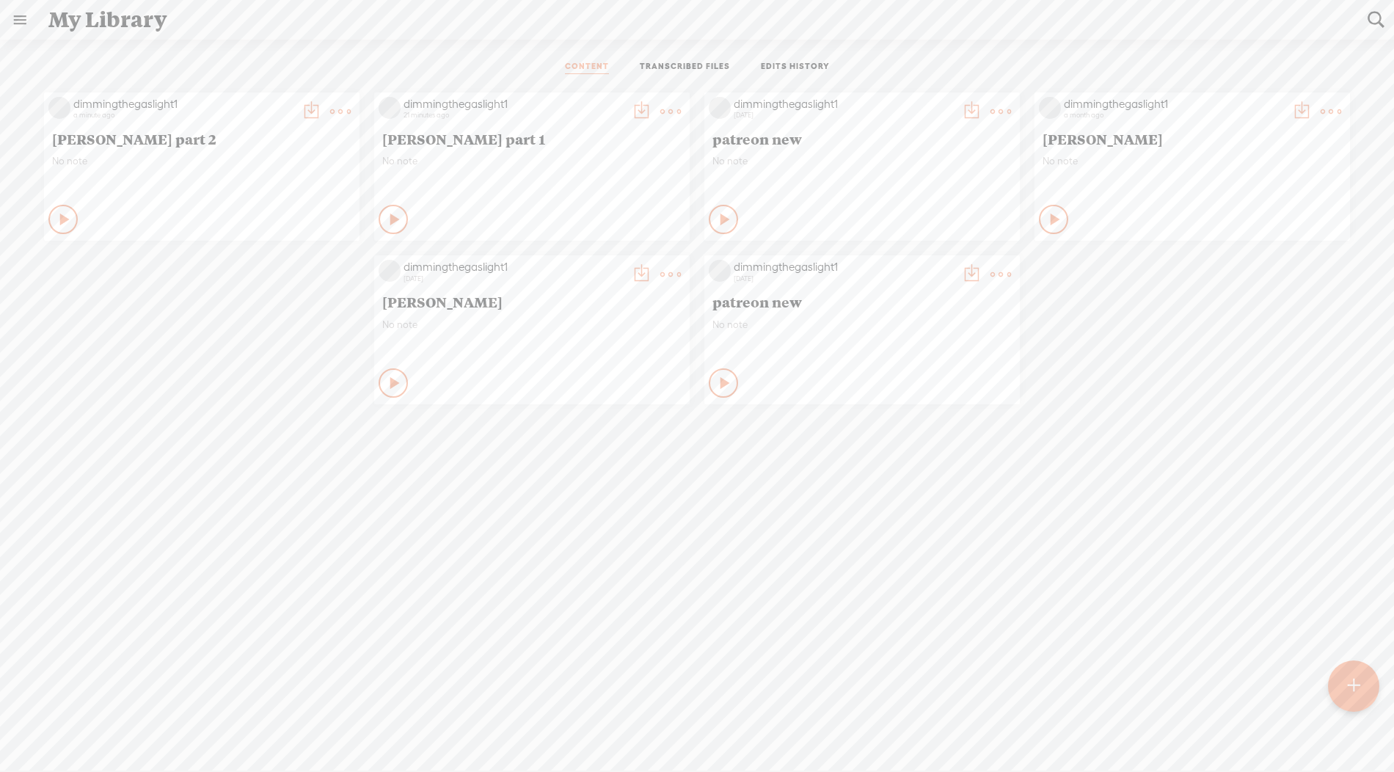
click at [666, 105] on t at bounding box center [670, 111] width 21 height 21
click at [585, 252] on link "Download as..." at bounding box center [600, 261] width 147 height 34
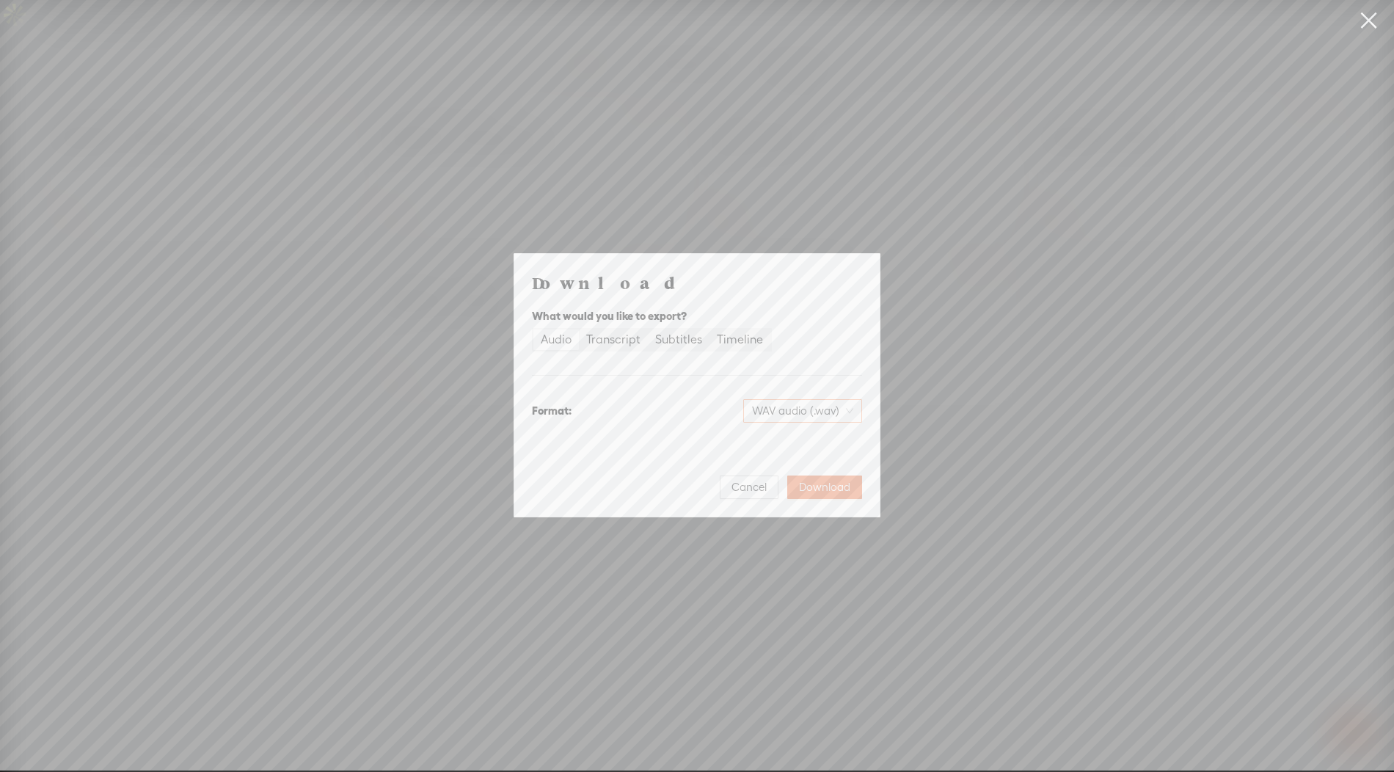
click at [806, 411] on span "WAV audio (.wav)" at bounding box center [802, 411] width 101 height 22
click at [757, 434] on div "MP3 audio (.mp3) Best for sharing, small file size" at bounding box center [791, 448] width 120 height 35
click at [828, 501] on div "Download What would you like to export? Audio Transcript Subtitles Timeline For…" at bounding box center [696, 385] width 365 height 263
click at [831, 493] on span "Download" at bounding box center [824, 487] width 51 height 15
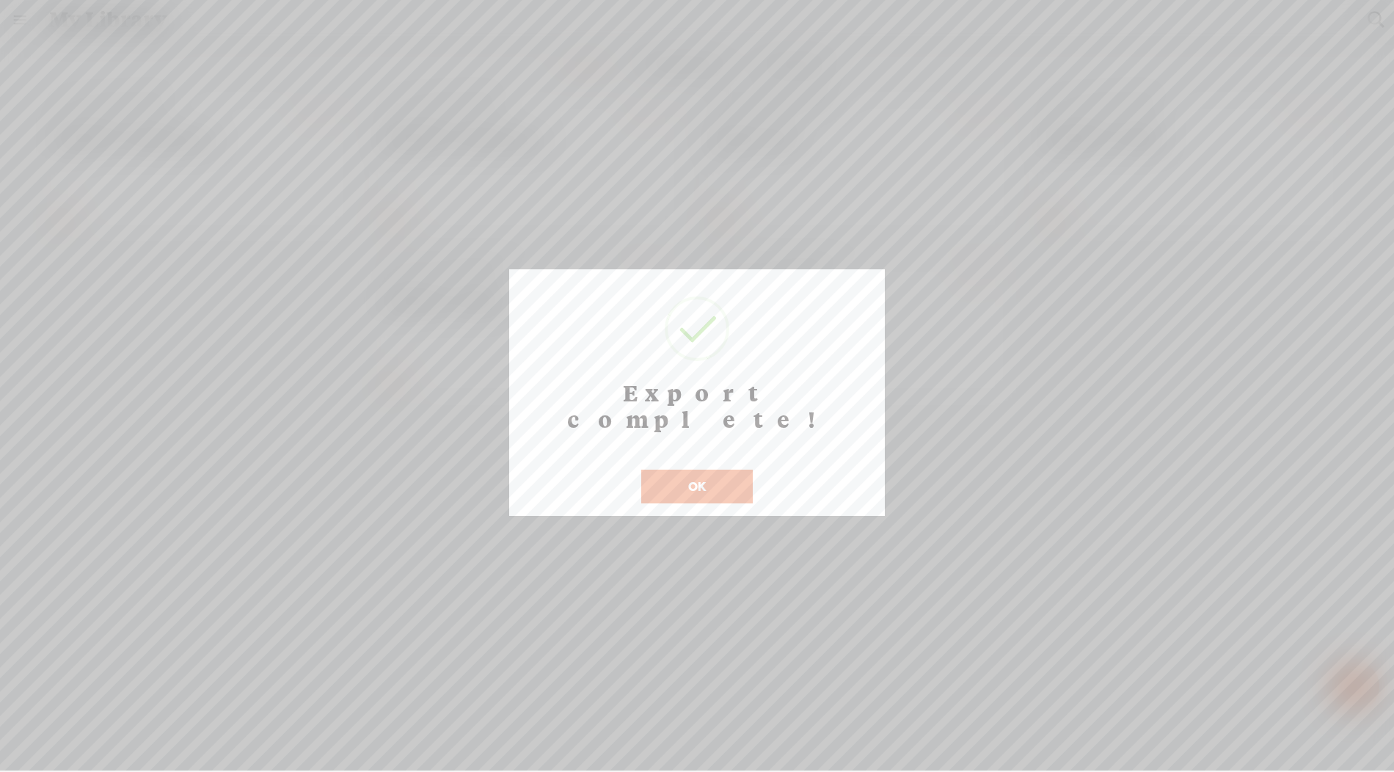
click at [660, 470] on button "OK" at bounding box center [697, 487] width 112 height 34
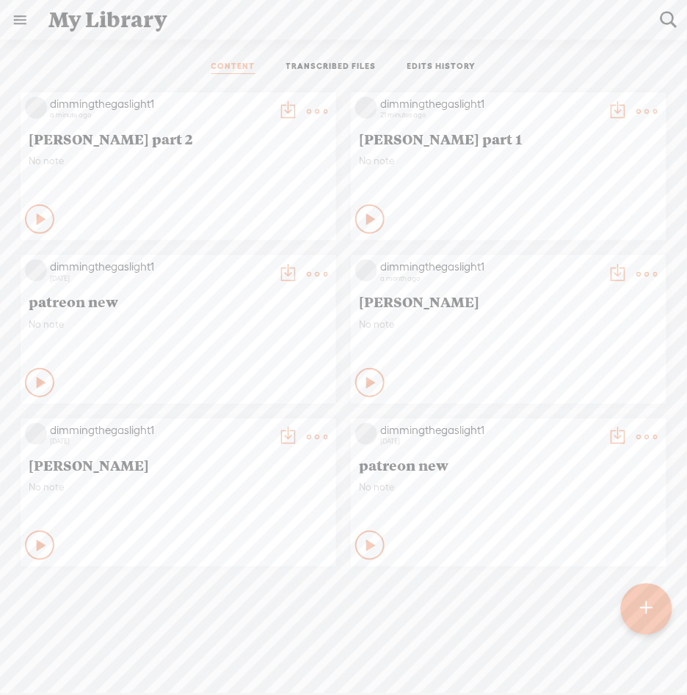
click at [178, 164] on div "dimmingthegaslight1 a minute ago Eddie part 2 No note Play Content" at bounding box center [343, 329] width 665 height 489
